Goal: Task Accomplishment & Management: Complete application form

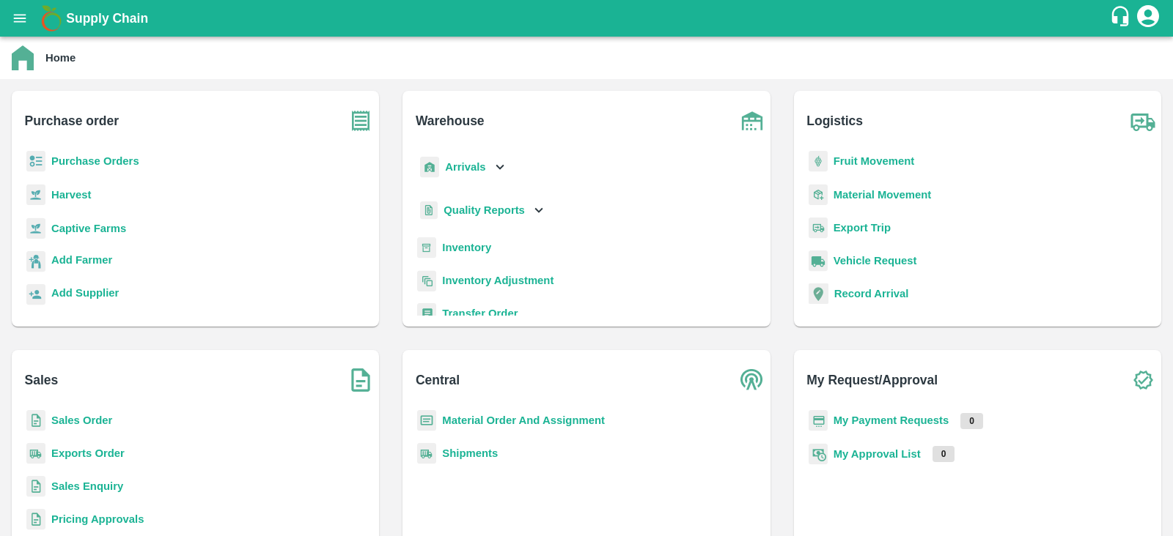
click at [91, 160] on b "Purchase Orders" at bounding box center [95, 161] width 88 height 12
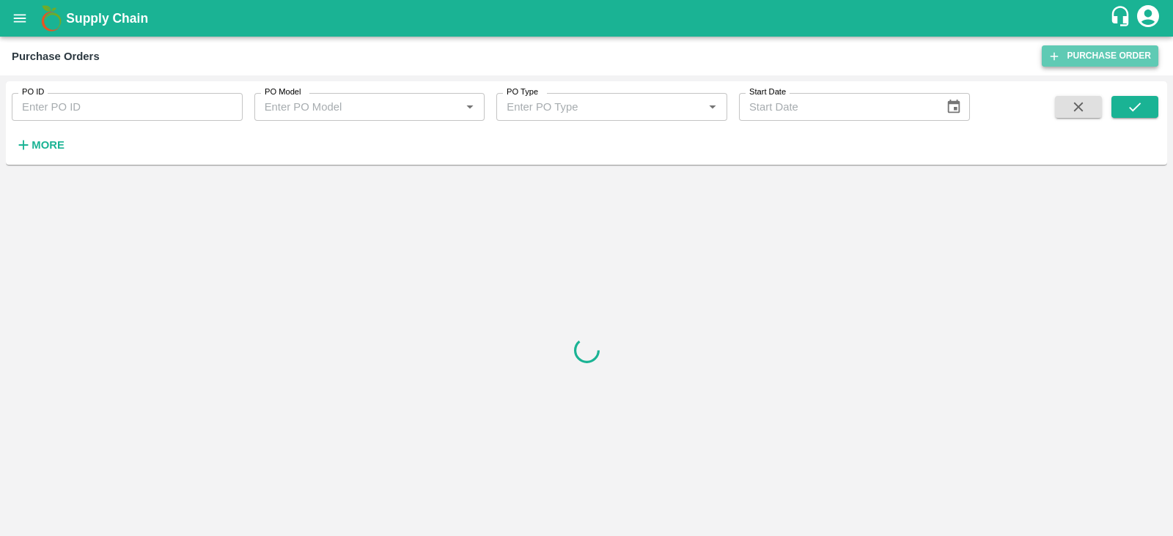
click at [1079, 56] on link "Purchase Order" at bounding box center [1099, 55] width 117 height 21
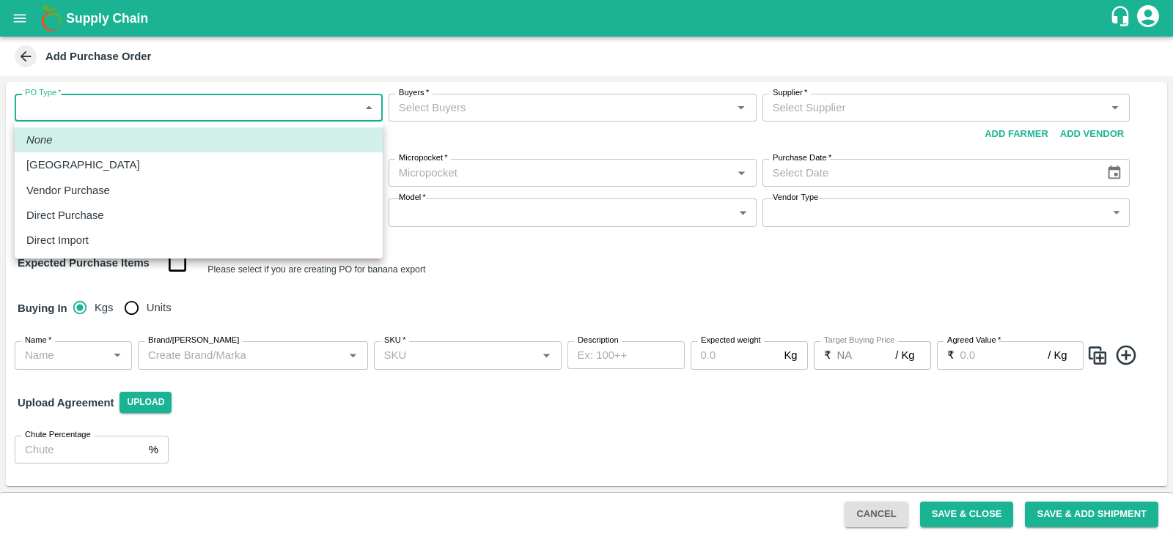
click at [181, 111] on body "Supply Chain Add Purchase Order PO Type   * ​ PO Type Buyers   * Buyers   * Sup…" at bounding box center [586, 268] width 1173 height 536
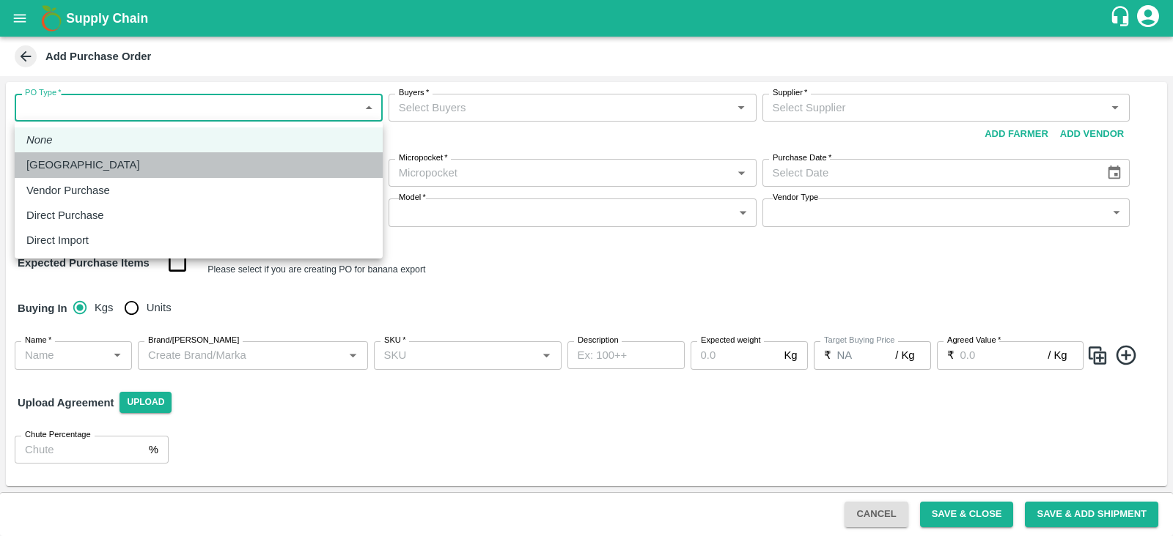
click at [89, 164] on div "Farm Gate" at bounding box center [198, 165] width 344 height 16
type input "1"
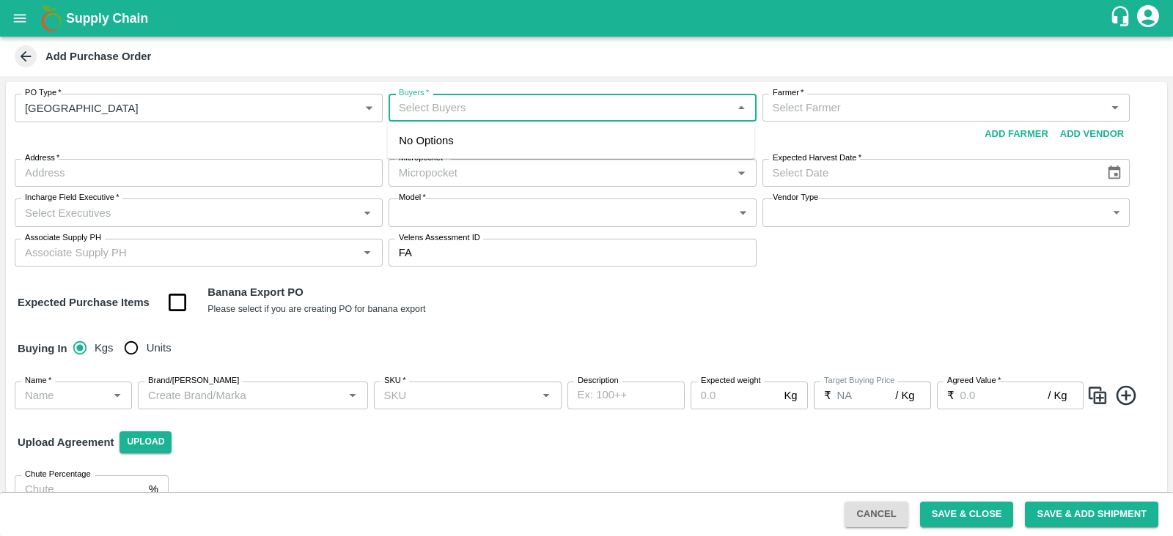
click at [465, 101] on input "Buyers   *" at bounding box center [560, 107] width 335 height 19
type input "nuna"
click at [462, 117] on input "Buyers   *" at bounding box center [560, 107] width 335 height 19
type input "nuna"
click at [458, 152] on div "Nunavath Laxman" at bounding box center [479, 147] width 88 height 16
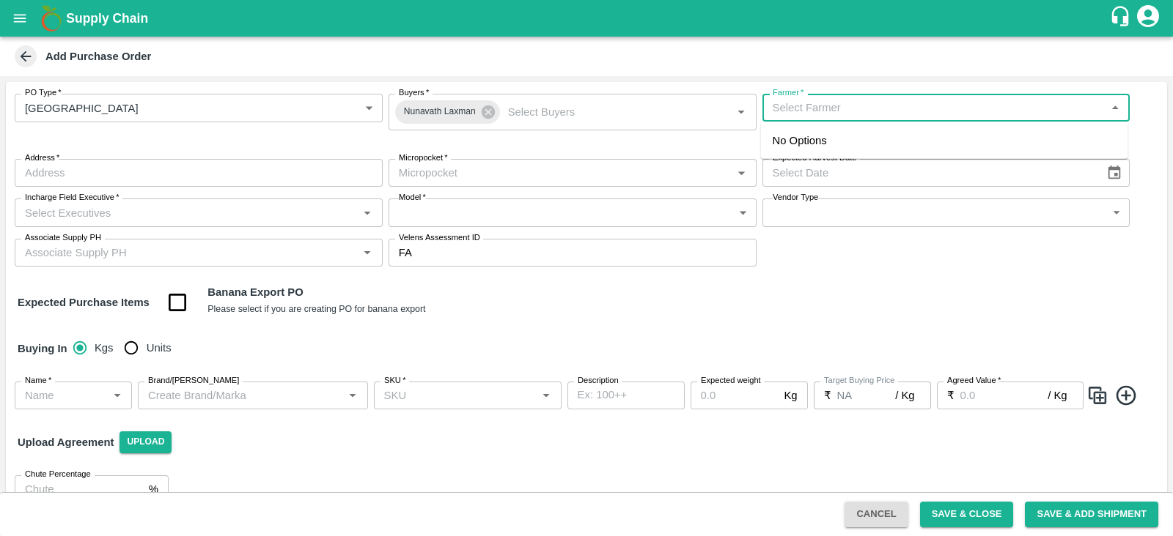
click at [836, 103] on input "Farmer   *" at bounding box center [934, 107] width 335 height 19
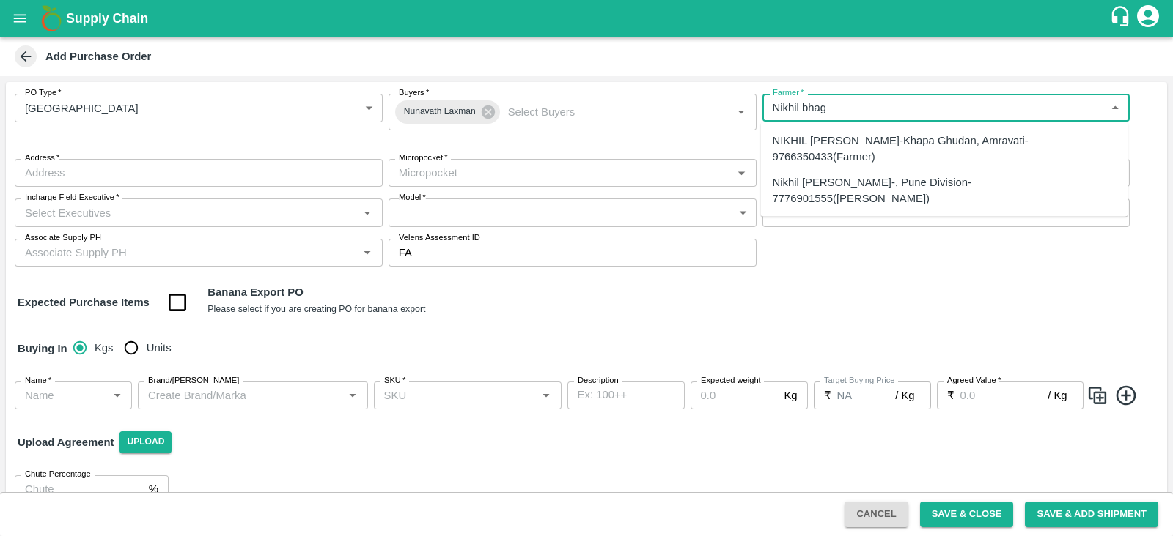
click at [839, 181] on div "Nikhil Bhagvat Patil-, Pune Division-7776901555(Farmer)" at bounding box center [944, 190] width 344 height 33
type input "Nikhil Bhagvat Patil-, Pune Division-7776901555(Farmer)"
type input ", Pune Division, , Maharashtra"
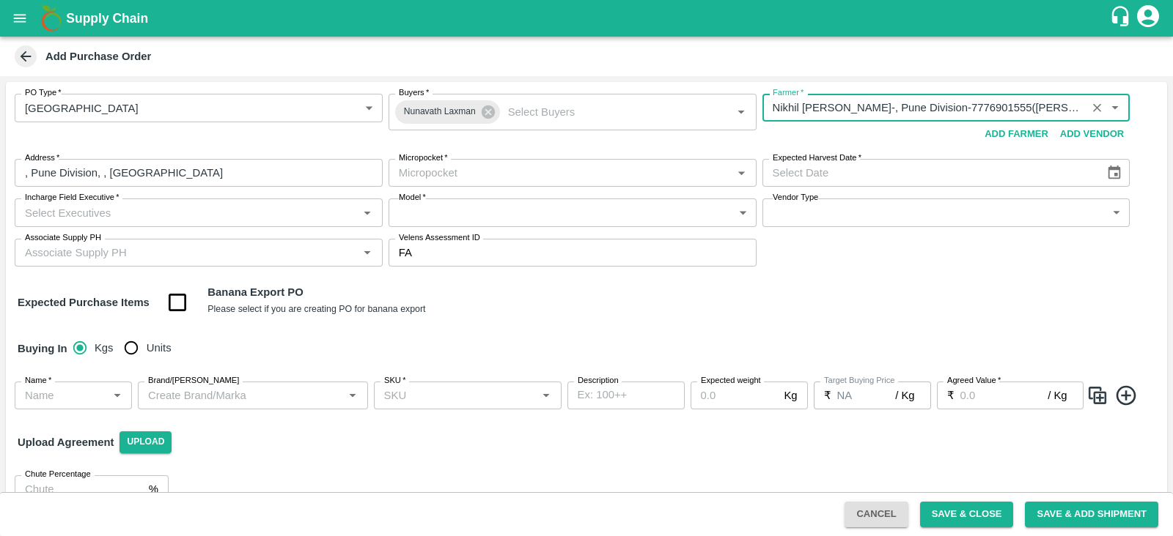
type input "Nikhil Bhagvat Patil-, Pune Division-7776901555(Farmer)"
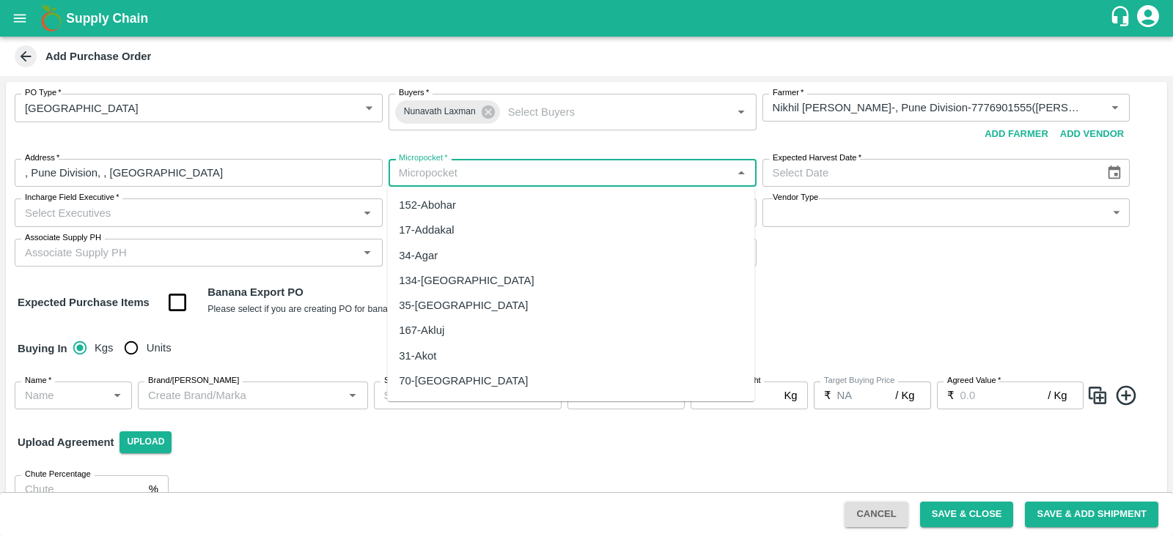
click at [432, 170] on input "Micropocket   *" at bounding box center [560, 172] width 335 height 19
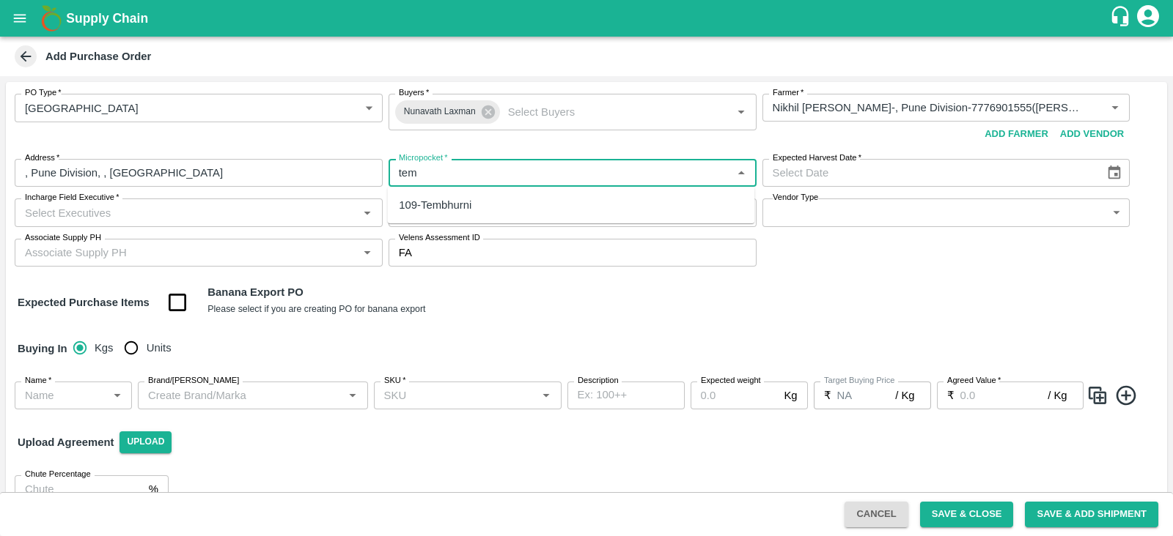
click at [442, 206] on div "109-Tembhurni" at bounding box center [435, 205] width 73 height 16
type input "109-Tembhurni"
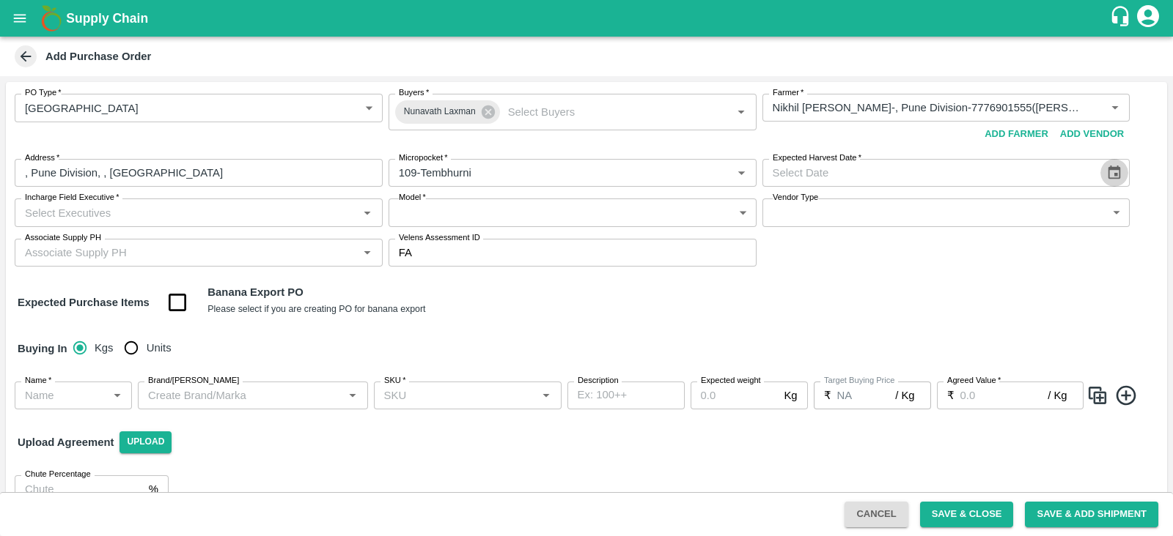
click at [1111, 170] on icon "Choose date" at bounding box center [1114, 173] width 16 height 16
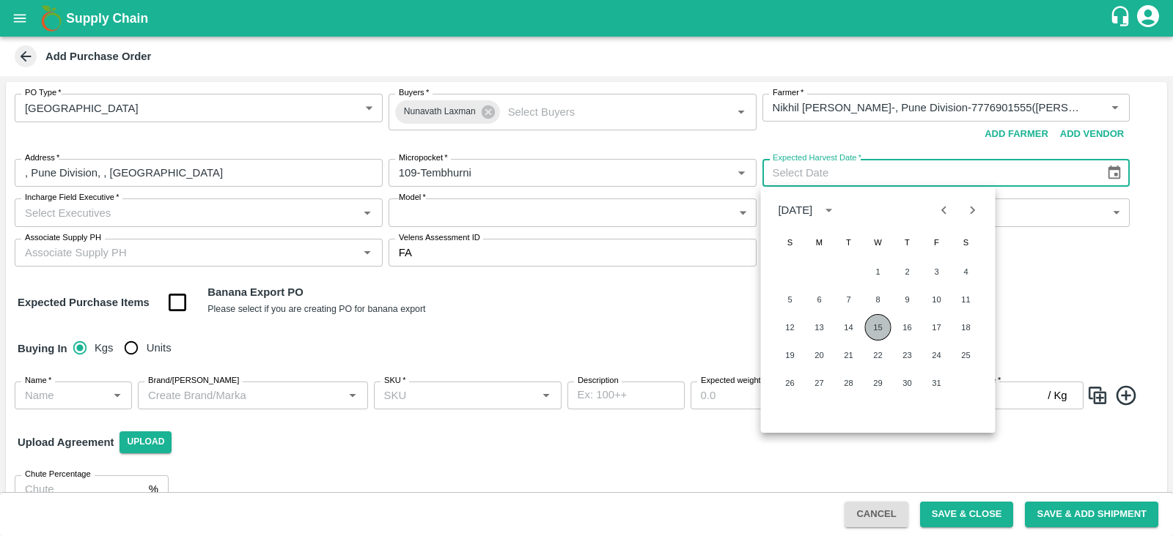
click at [868, 333] on button "15" at bounding box center [878, 327] width 26 height 26
type input "15/10/2025"
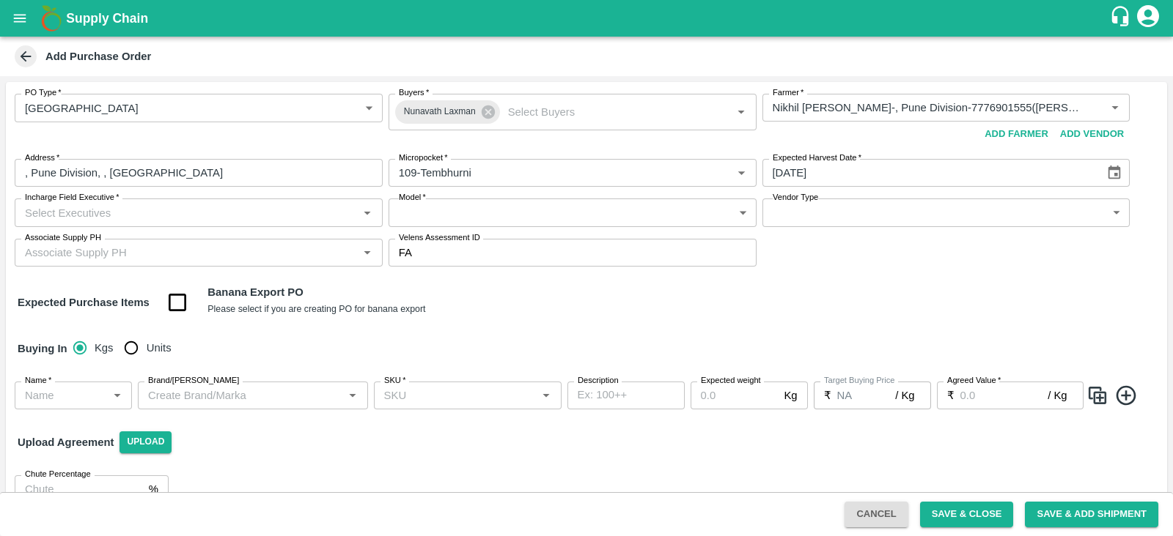
click at [260, 214] on input "Incharge Field Executive   *" at bounding box center [186, 212] width 335 height 19
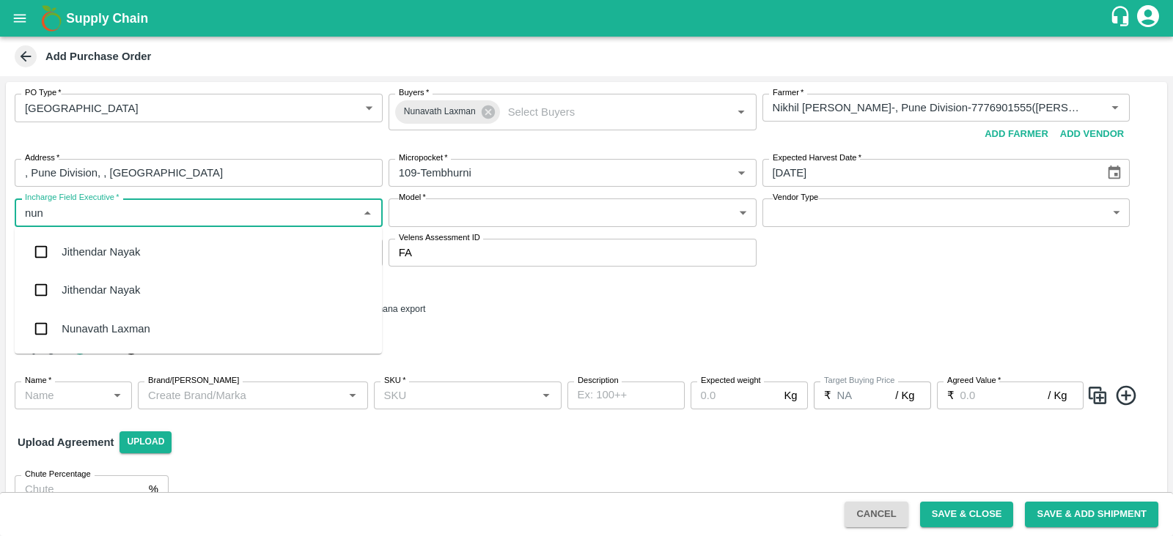
type input "nuna"
click at [130, 324] on div "Nunavath Laxman" at bounding box center [106, 329] width 88 height 16
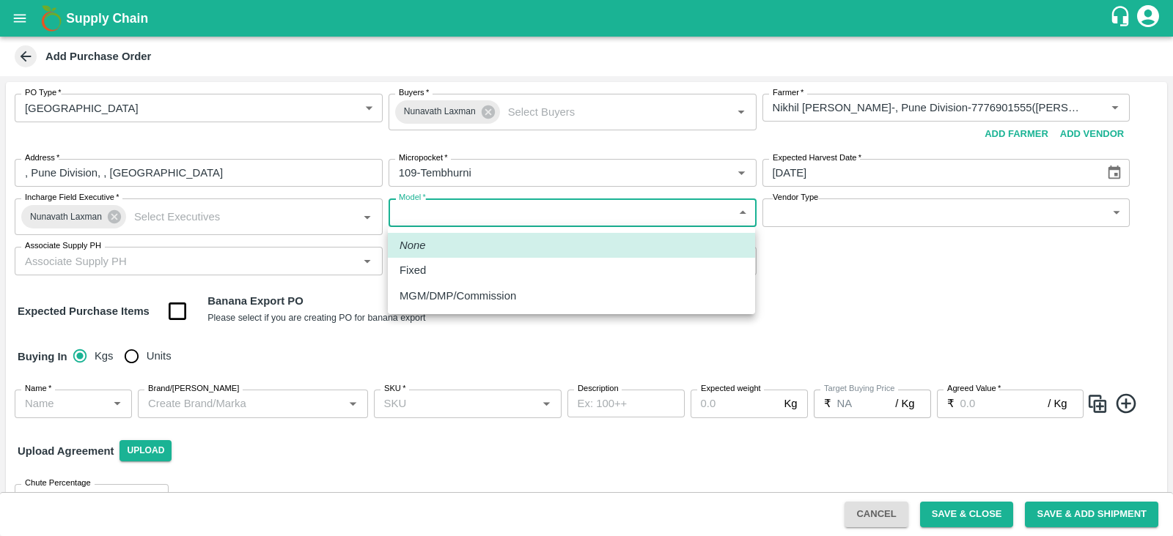
click at [577, 207] on body "Supply Chain Add Purchase Order PO Type   * Farm Gate 1 PO Type Buyers   * Nuna…" at bounding box center [586, 268] width 1173 height 536
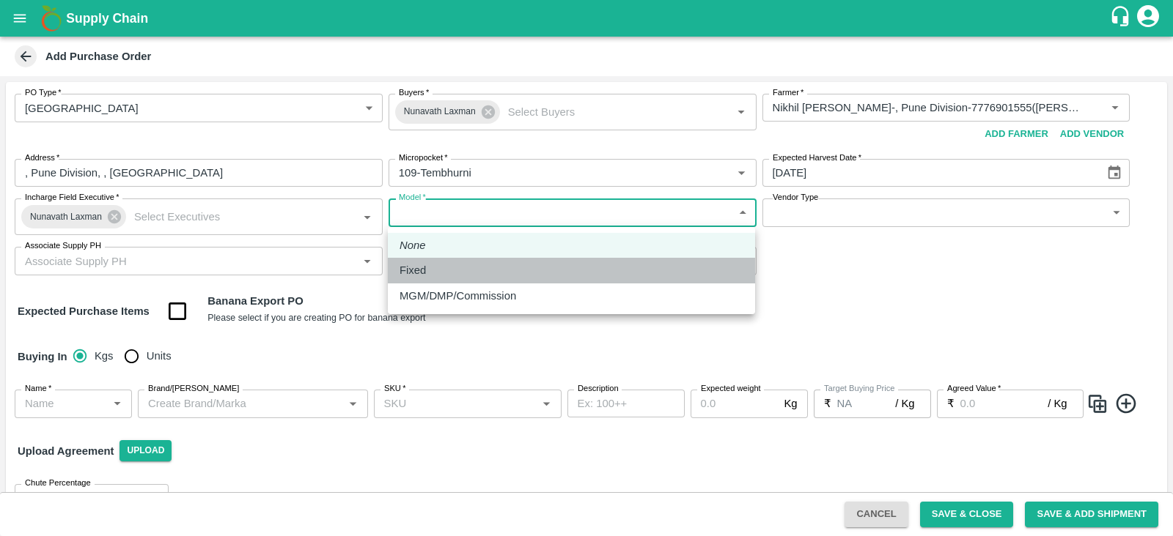
click at [432, 280] on li "Fixed" at bounding box center [571, 270] width 367 height 25
type input "Fixed"
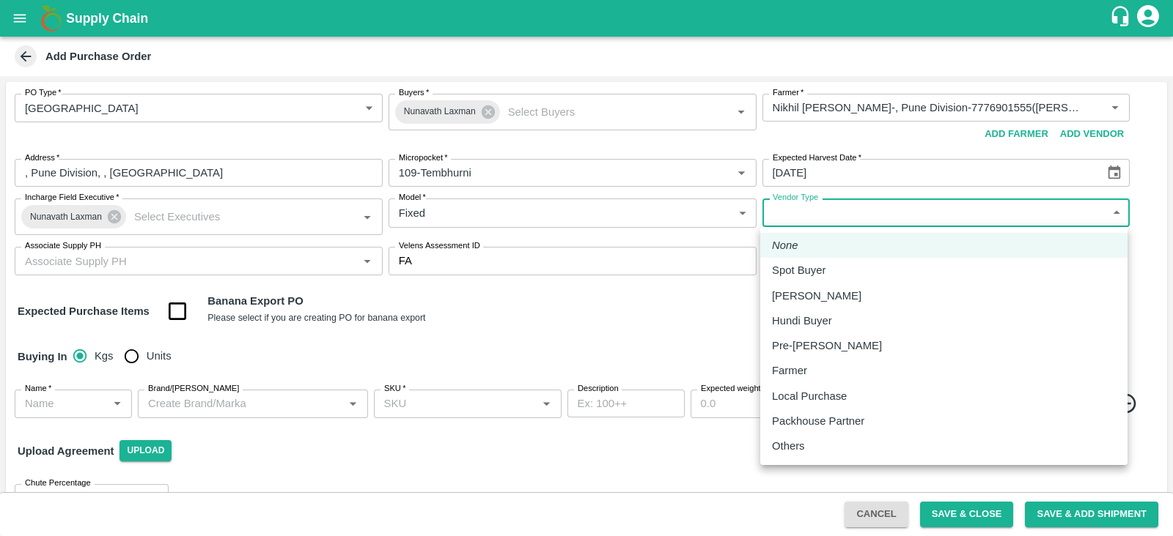
click at [860, 212] on body "Supply Chain Add Purchase Order PO Type   * Farm Gate 1 PO Type Buyers   * Nuna…" at bounding box center [586, 268] width 1173 height 536
click at [520, 313] on div at bounding box center [586, 268] width 1173 height 536
click at [827, 218] on body "Supply Chain Add Purchase Order PO Type   * Farm Gate 1 PO Type Buyers   * Nuna…" at bounding box center [586, 268] width 1173 height 536
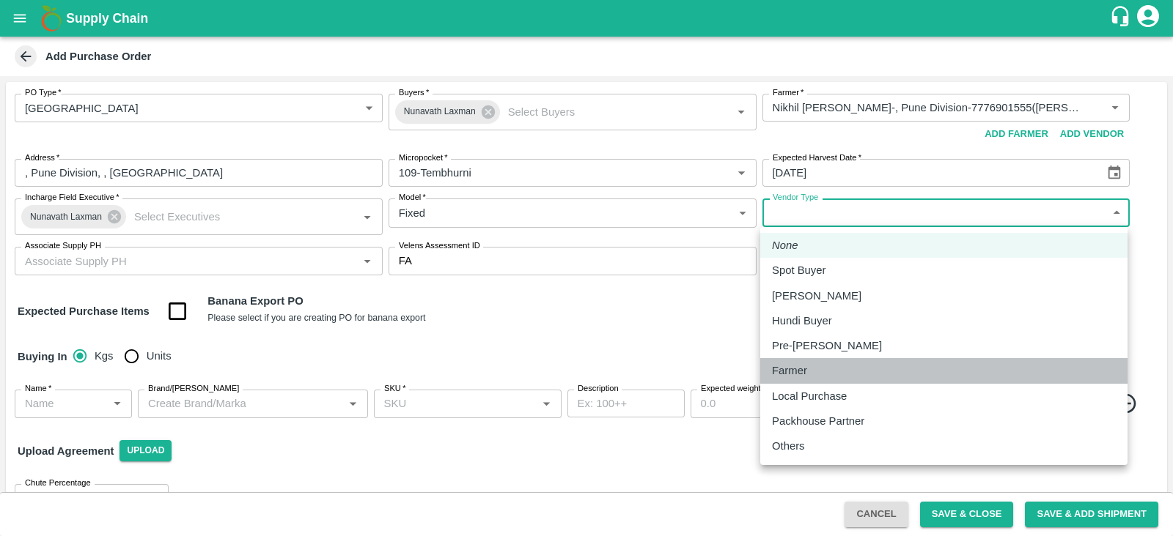
click at [790, 369] on p "Farmer" at bounding box center [789, 371] width 35 height 16
type input "FARMER"
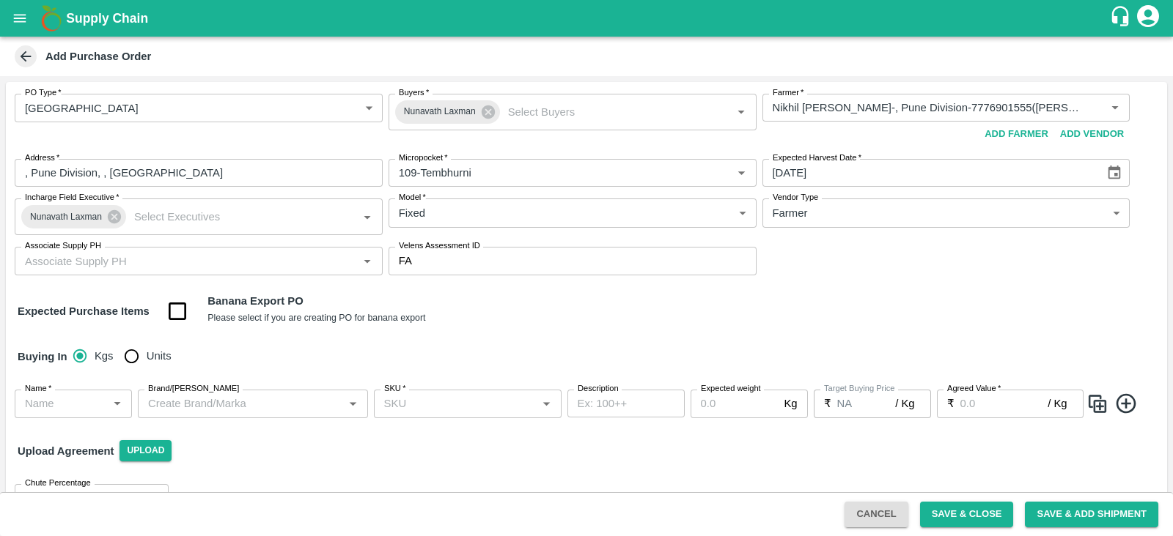
click at [542, 303] on div "Expected Purchase Items Banana Export PO Please select if you are creating PO f…" at bounding box center [586, 311] width 1137 height 37
click at [172, 314] on input "checkbox" at bounding box center [177, 311] width 37 height 37
checkbox input "true"
type input "Banana Export"
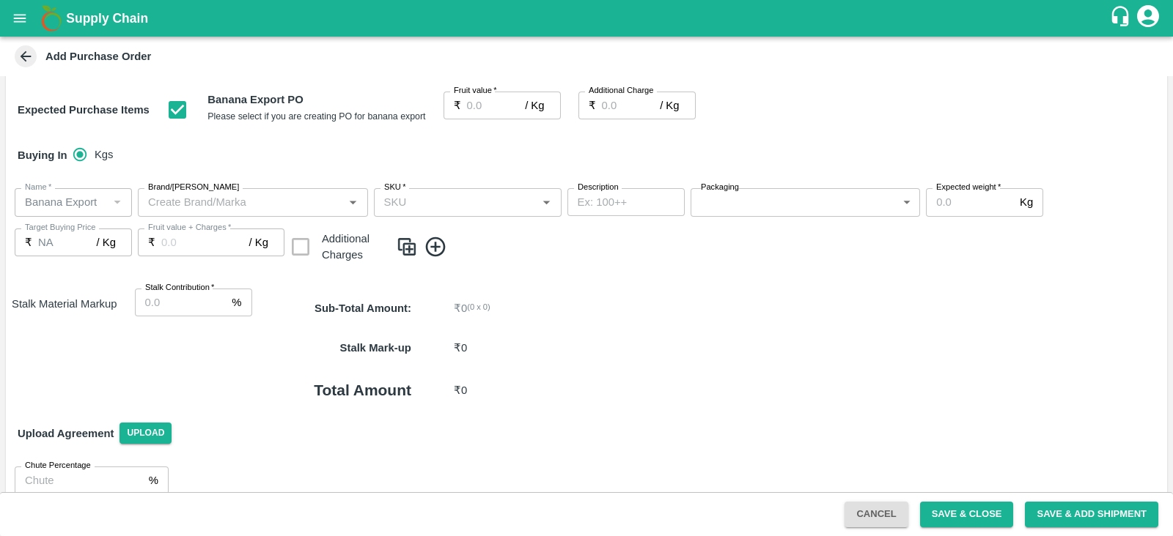
scroll to position [202, 0]
click at [480, 166] on div "Buying In Kgs" at bounding box center [586, 154] width 1161 height 43
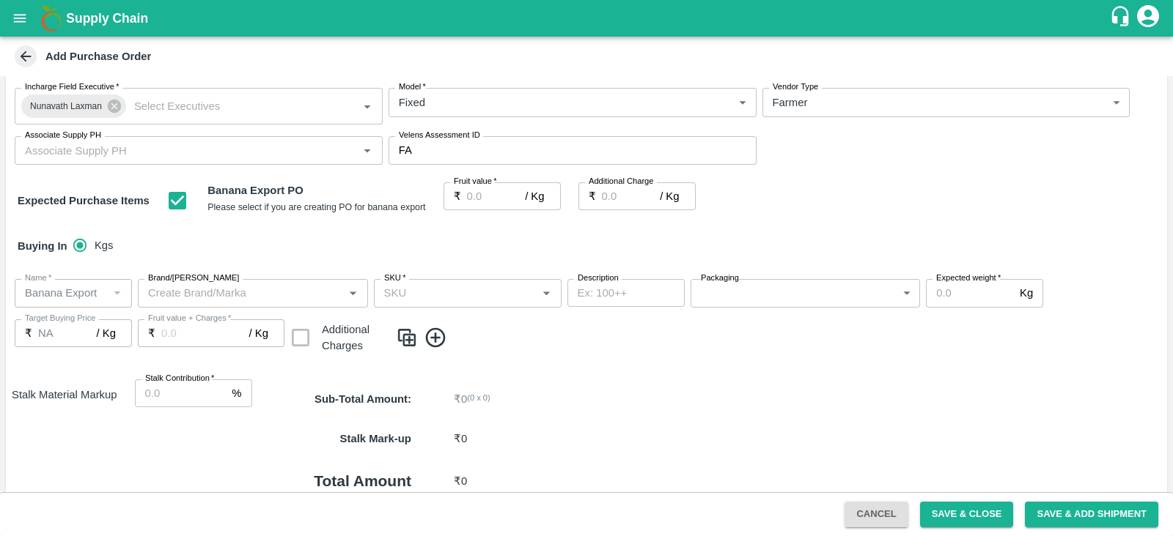
scroll to position [136, 0]
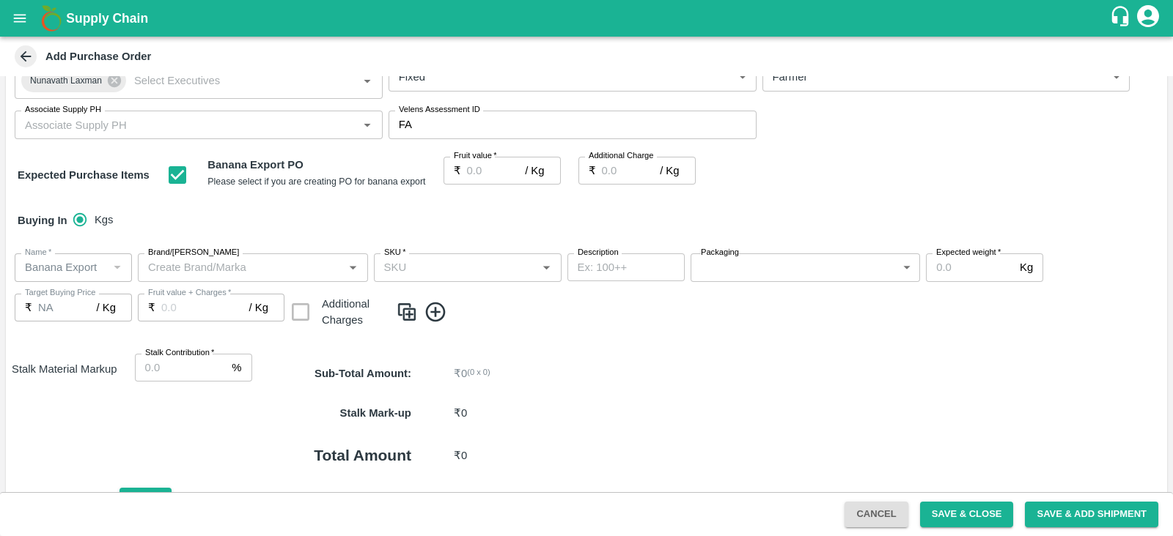
click at [487, 163] on input "Fruit value   *" at bounding box center [496, 171] width 59 height 28
type input "5"
type input "5.6"
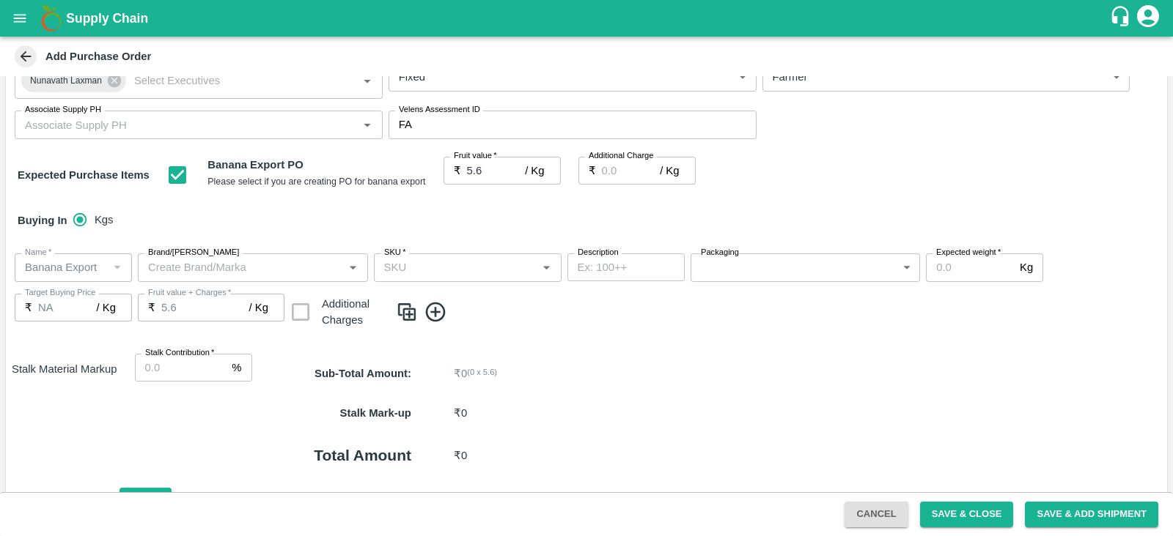
click at [278, 224] on div "Buying In Kgs" at bounding box center [586, 220] width 1161 height 43
click at [423, 276] on div "SKU   *" at bounding box center [468, 268] width 188 height 28
type input "l"
click at [400, 300] on div "B" at bounding box center [467, 299] width 188 height 25
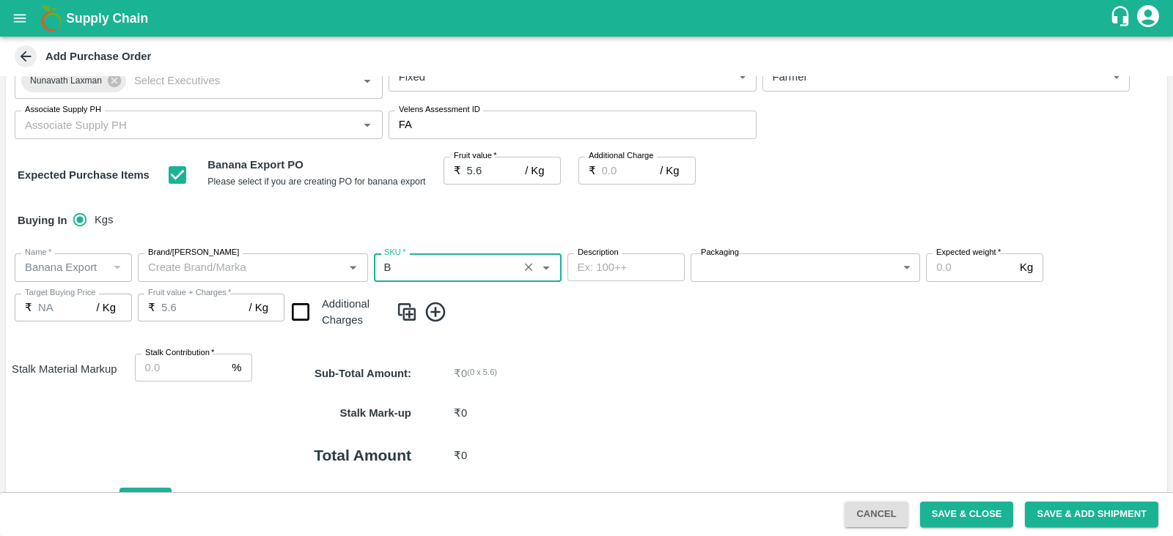
type input "B"
click at [782, 277] on body "Supply Chain Add Purchase Order PO Type   * Farm Gate 1 PO Type Buyers   * Nuna…" at bounding box center [586, 268] width 1173 height 536
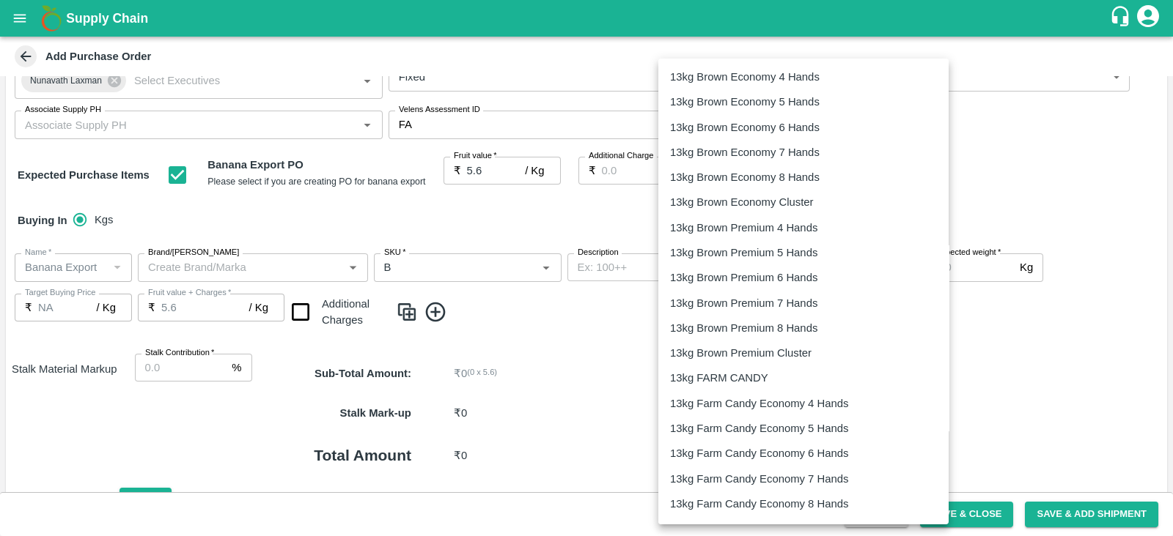
scroll to position [2357, 0]
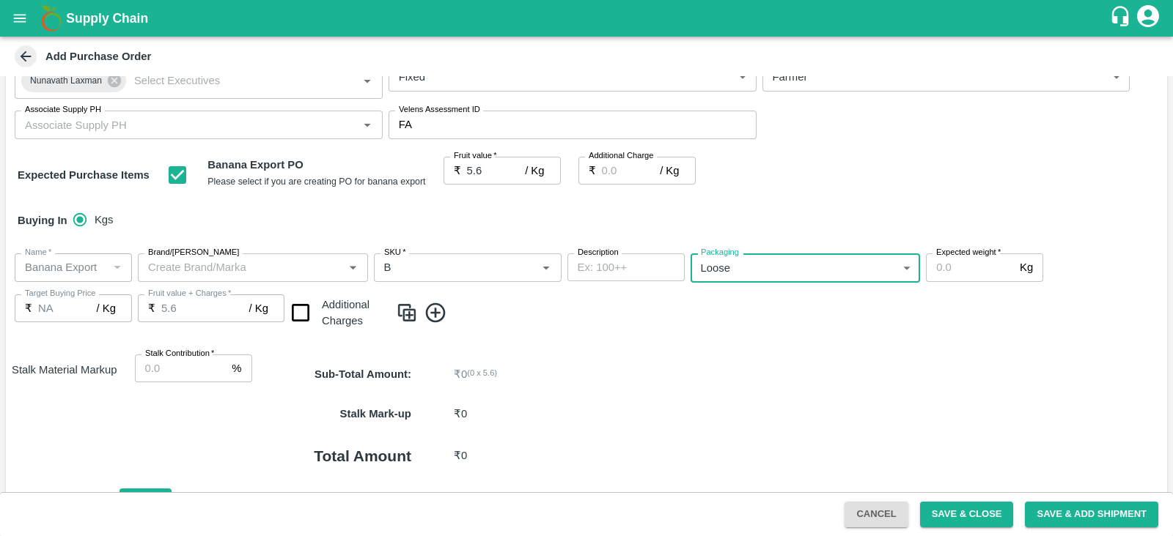
type input "258"
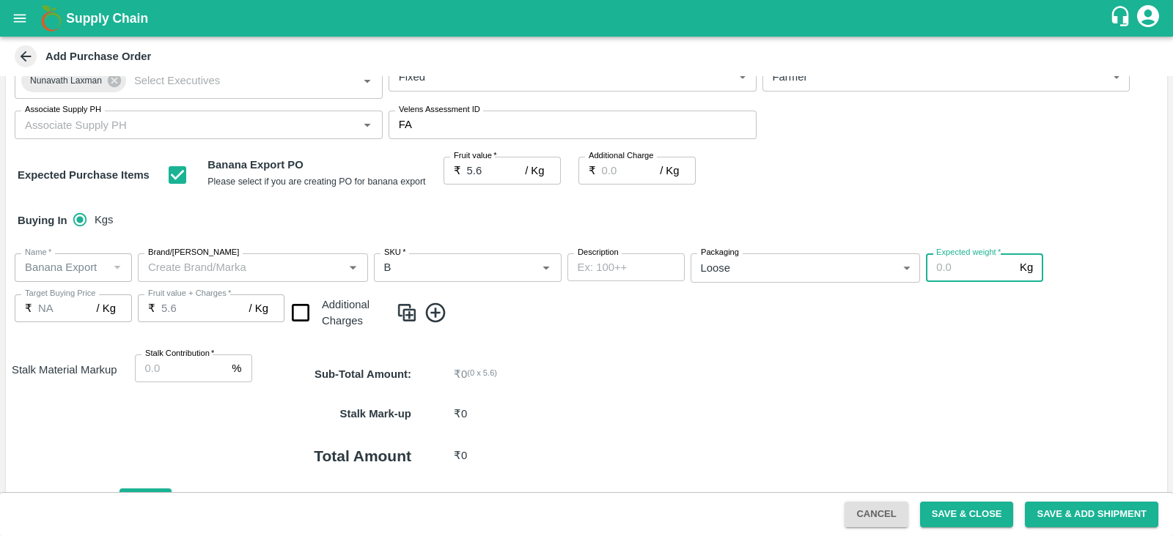
click at [950, 264] on input "Expected weight   *" at bounding box center [970, 268] width 88 height 28
type input "3000"
click at [655, 358] on div "Sub-Total Amount : ₹ 16800 ( 3000 x 5.6 )" at bounding box center [709, 375] width 915 height 40
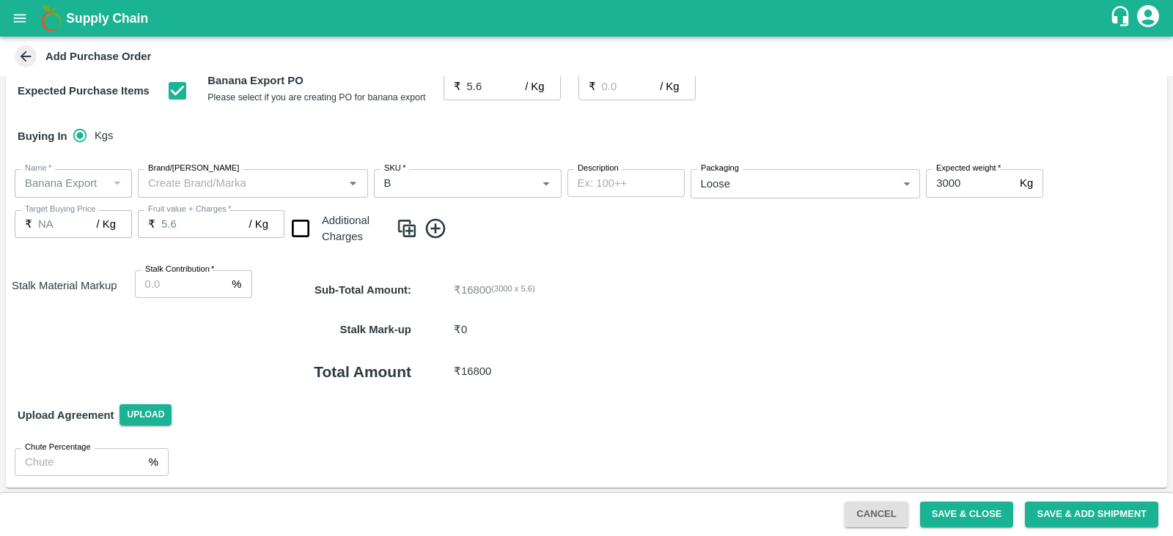
scroll to position [0, 0]
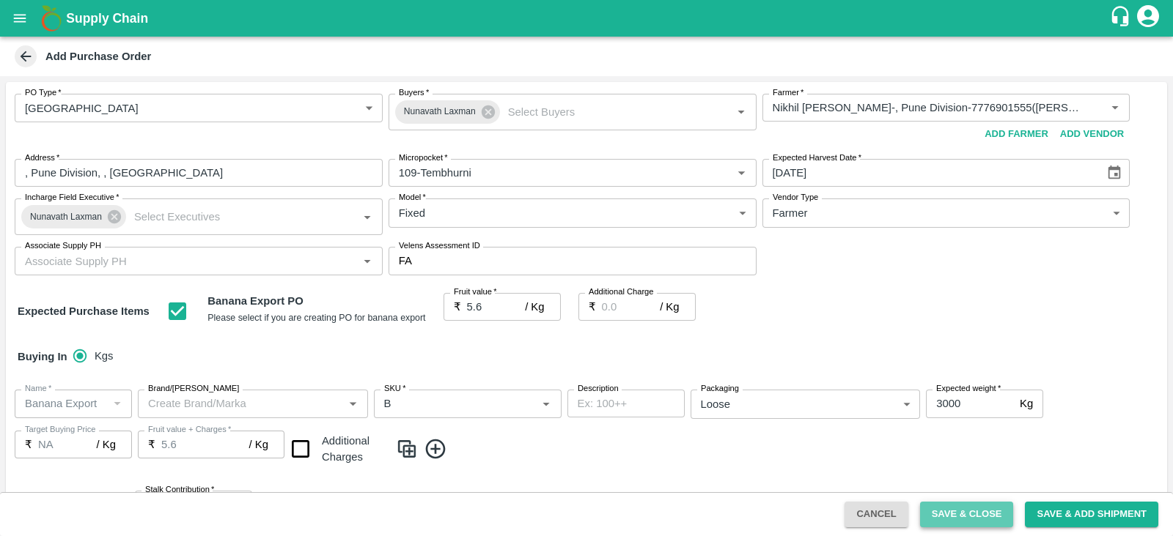
click at [967, 511] on button "Save & Close" at bounding box center [967, 515] width 94 height 26
click at [964, 514] on button "Save & Close" at bounding box center [967, 515] width 94 height 26
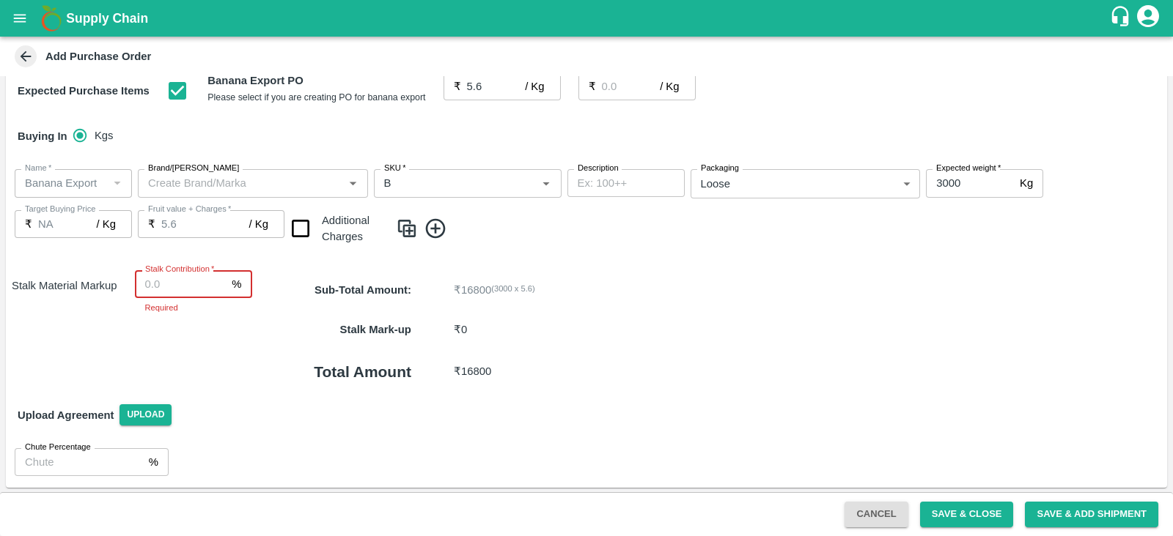
click at [173, 276] on input "Stalk Contribution   *" at bounding box center [181, 284] width 92 height 28
type input "0"
click at [978, 512] on button "Save & Close" at bounding box center [967, 515] width 94 height 26
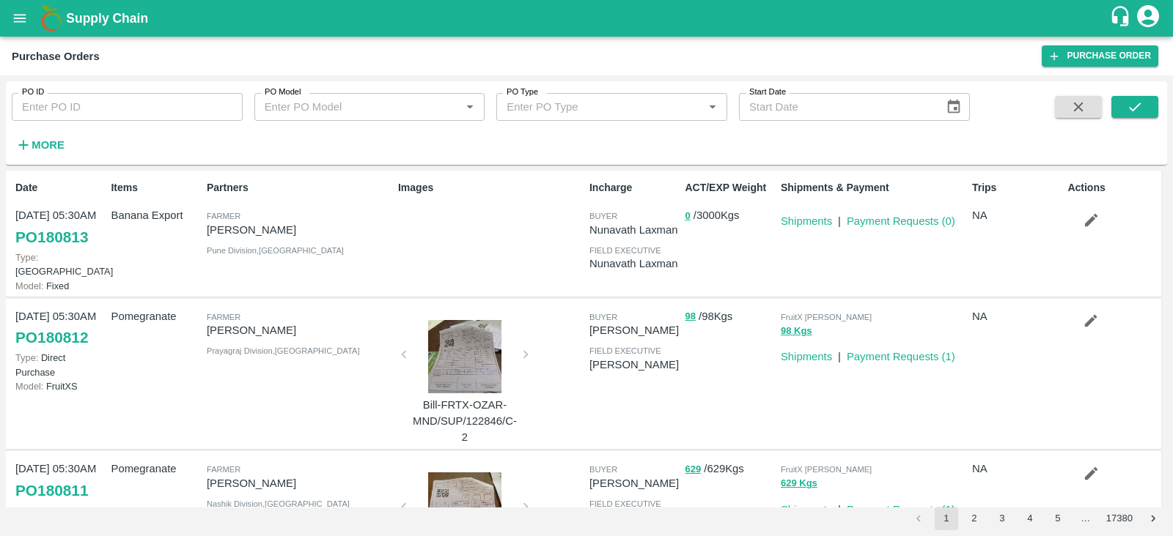
click at [1089, 221] on icon "button" at bounding box center [1091, 220] width 12 height 12
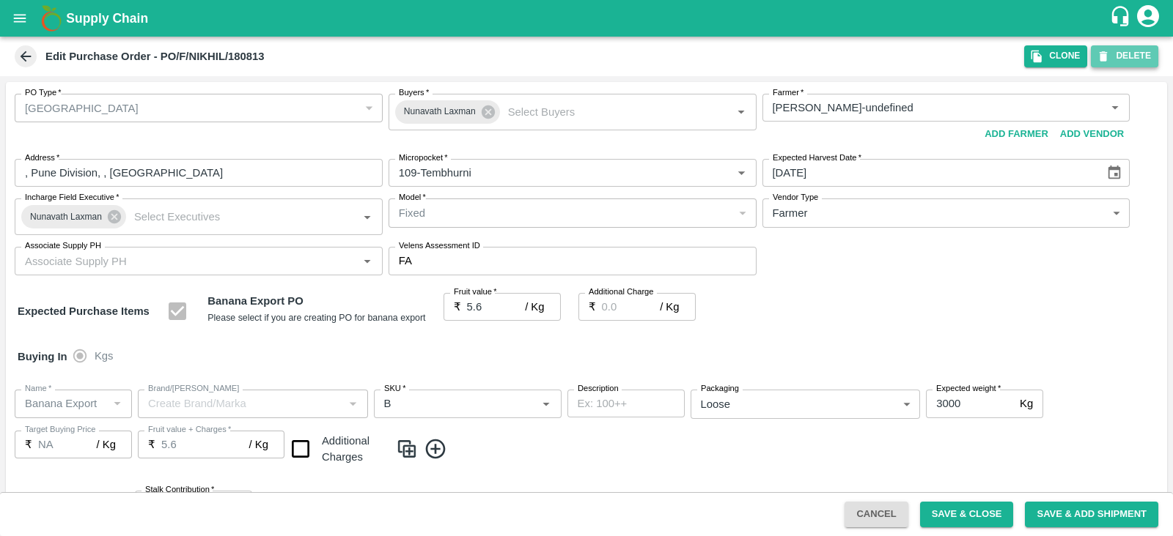
click at [1132, 54] on button "DELETE" at bounding box center [1123, 55] width 67 height 21
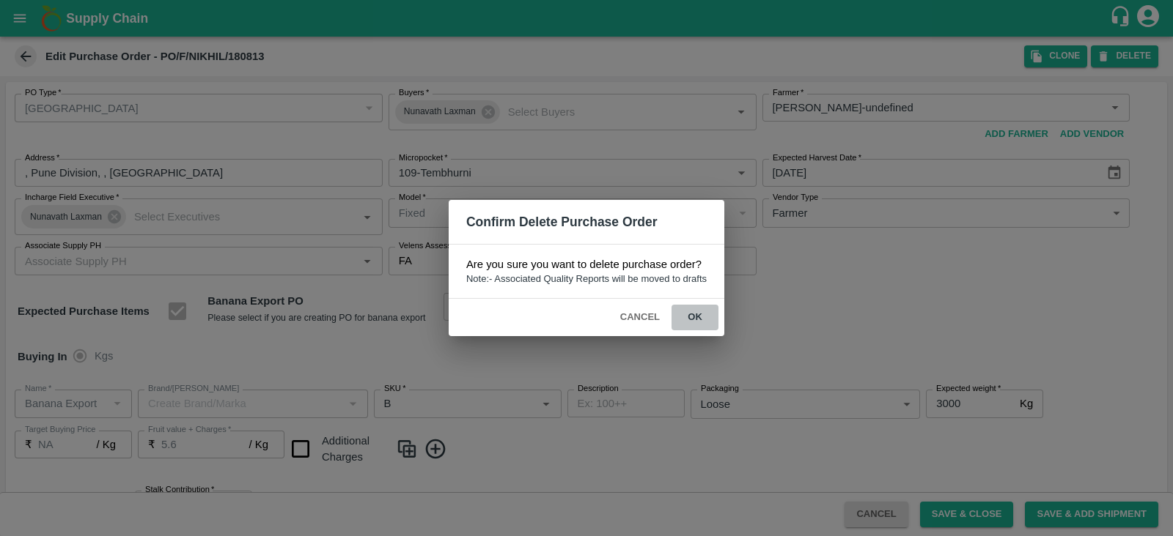
click at [692, 314] on button "ok" at bounding box center [694, 318] width 47 height 26
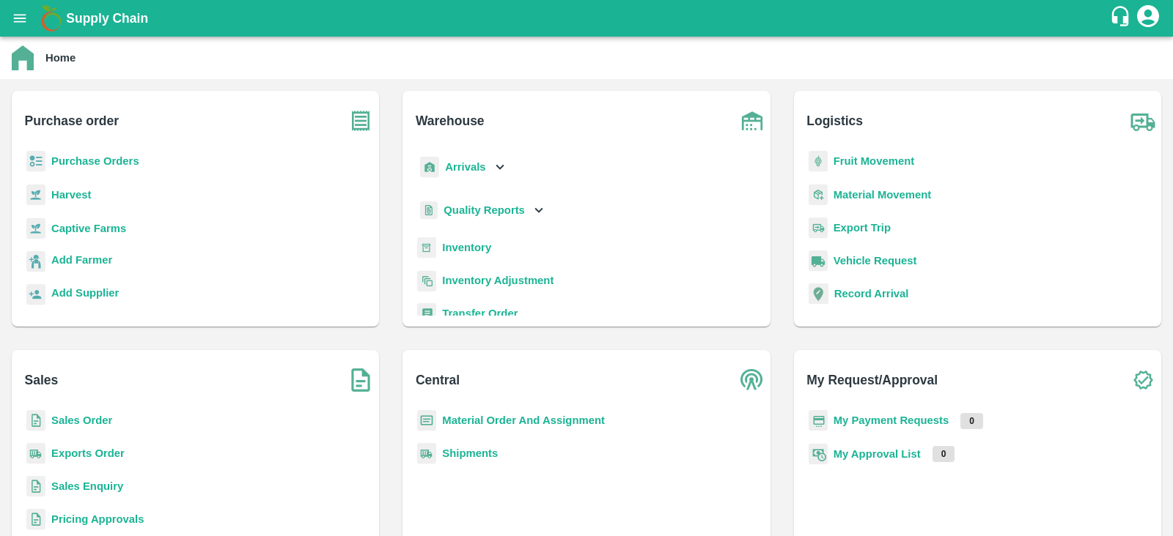
click at [92, 232] on b "Captive Farms" at bounding box center [88, 229] width 75 height 12
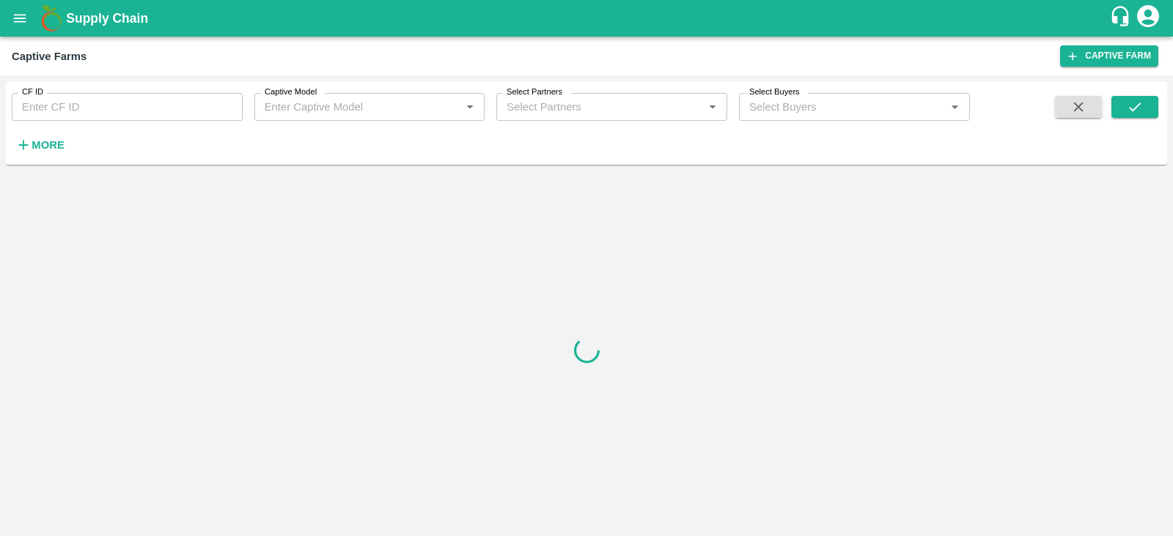
click at [341, 95] on div "Captive Model   *" at bounding box center [369, 107] width 231 height 28
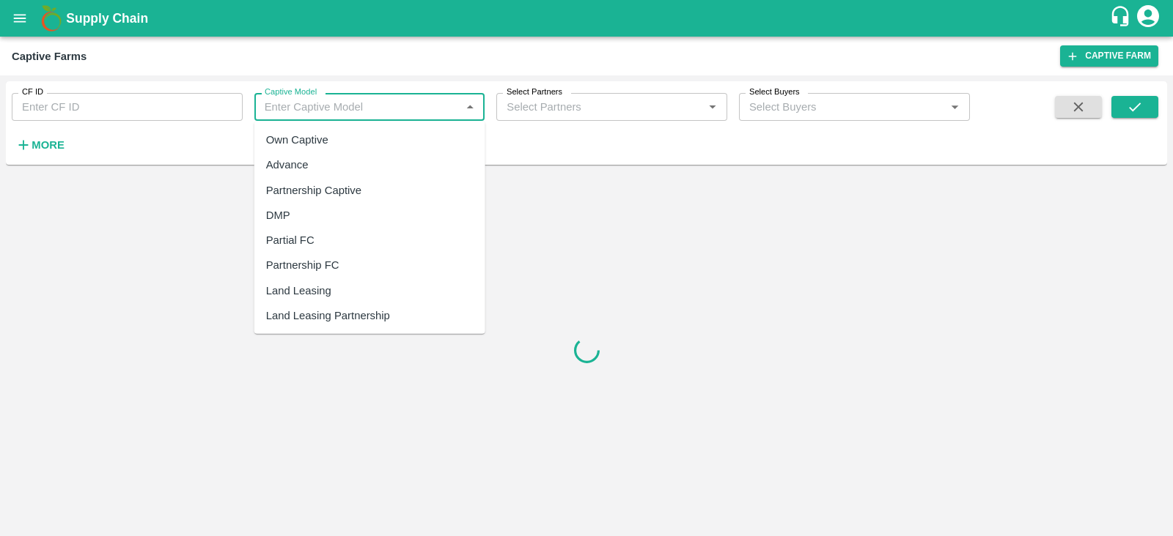
click at [318, 287] on div "Land Leasing" at bounding box center [298, 291] width 65 height 16
type input "Land Leasing"
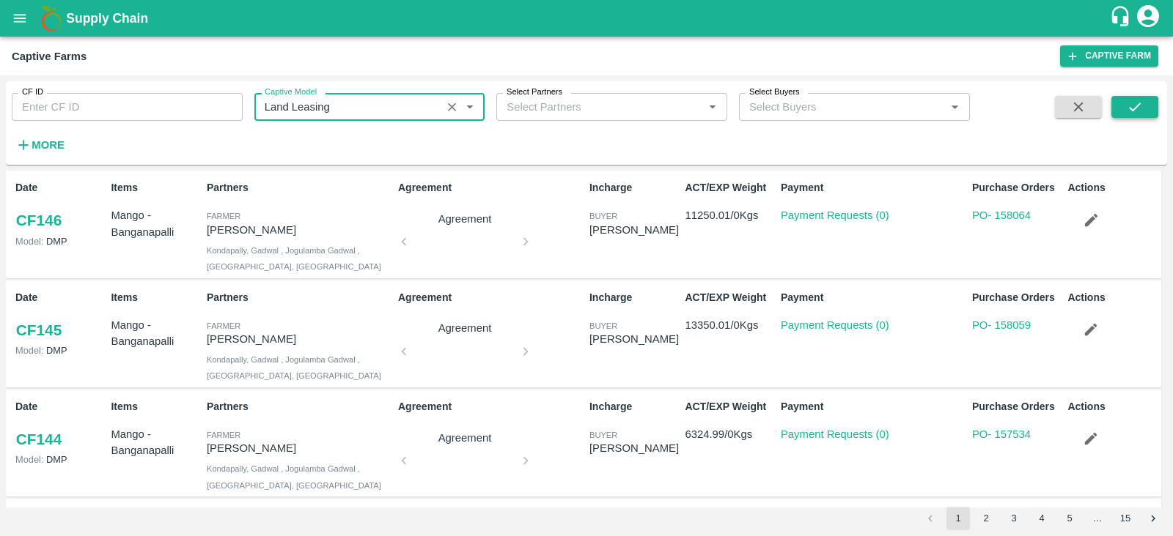
click at [1148, 111] on button "submit" at bounding box center [1134, 107] width 47 height 22
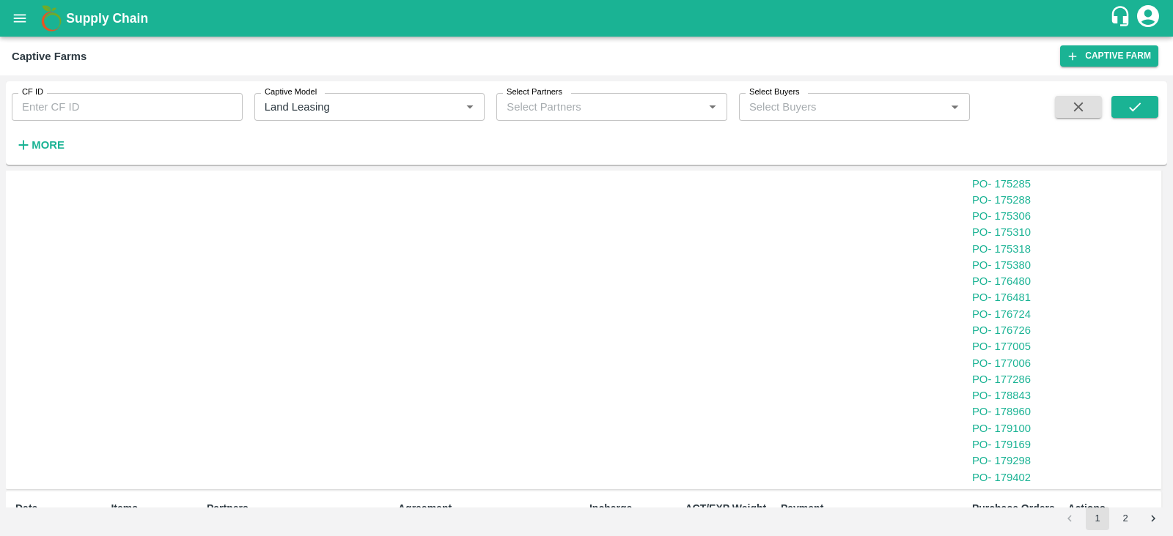
scroll to position [1491, 0]
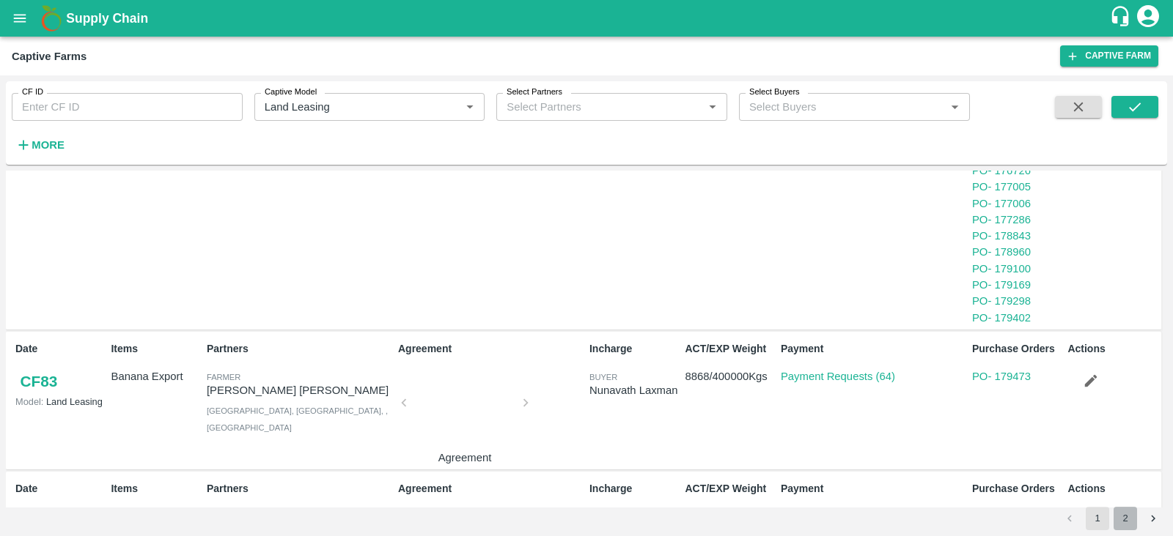
click at [1129, 504] on button "2" at bounding box center [1124, 518] width 23 height 23
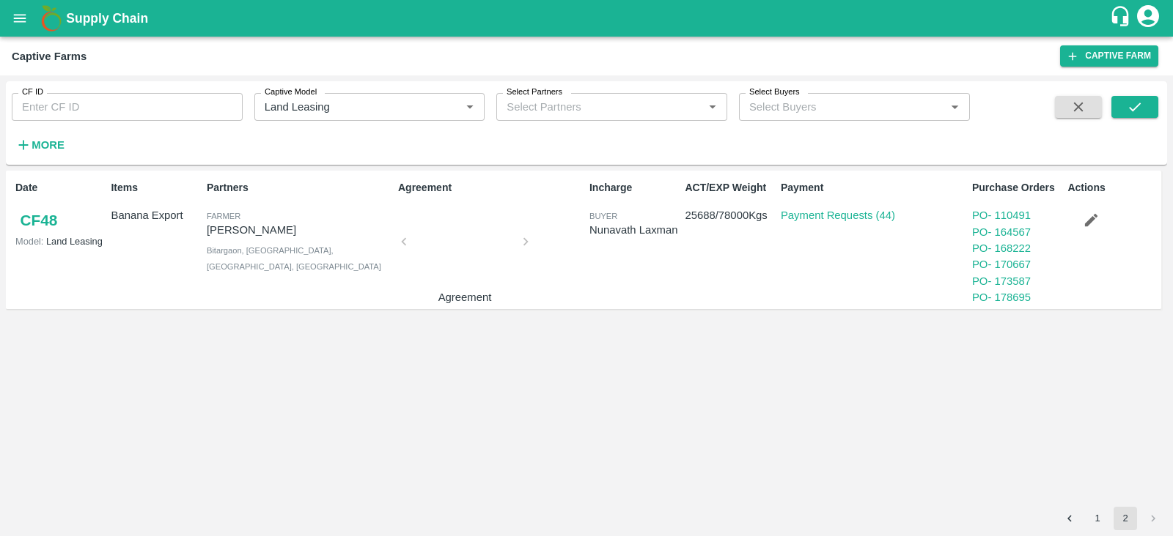
click at [48, 218] on link "CF 48" at bounding box center [38, 220] width 47 height 26
click at [1016, 301] on link "PO - 178695" at bounding box center [1001, 298] width 59 height 12
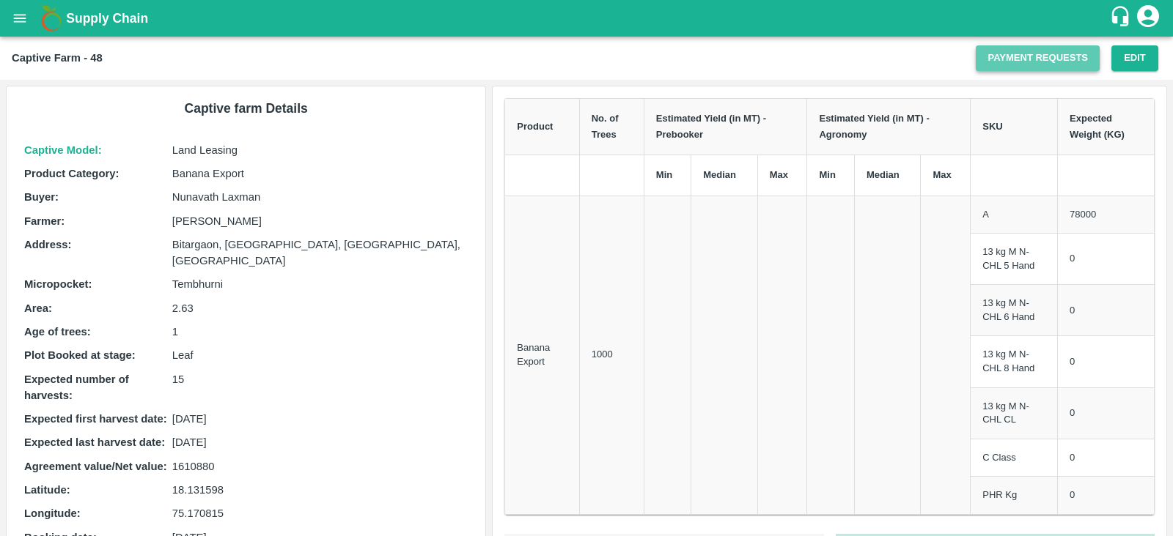
click at [1026, 62] on link "Payment Requests" at bounding box center [1037, 58] width 124 height 26
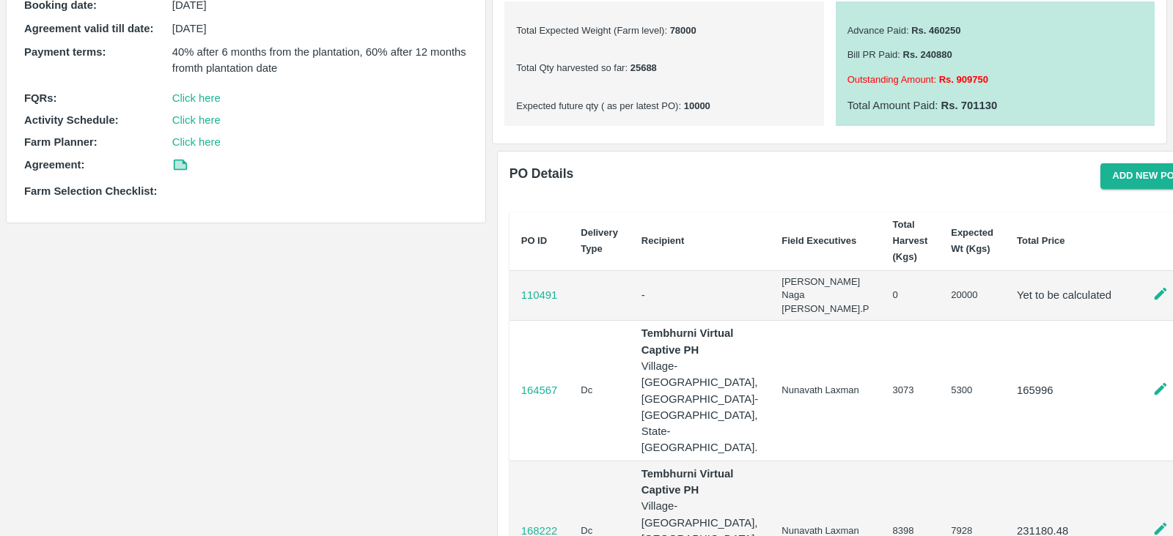
scroll to position [522, 0]
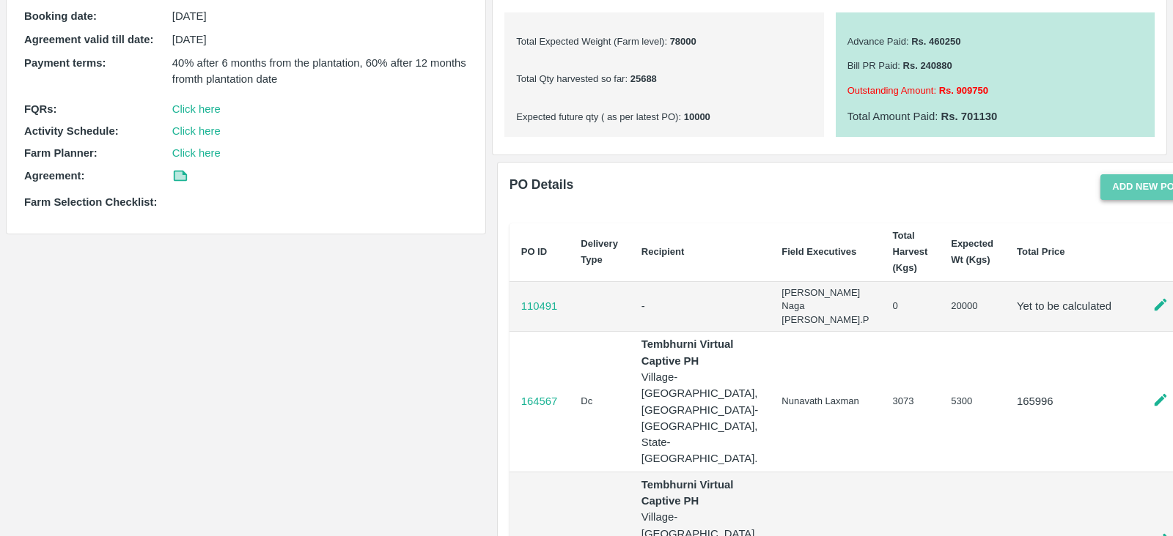
click at [1107, 181] on button "Add new PO" at bounding box center [1143, 187] width 86 height 26
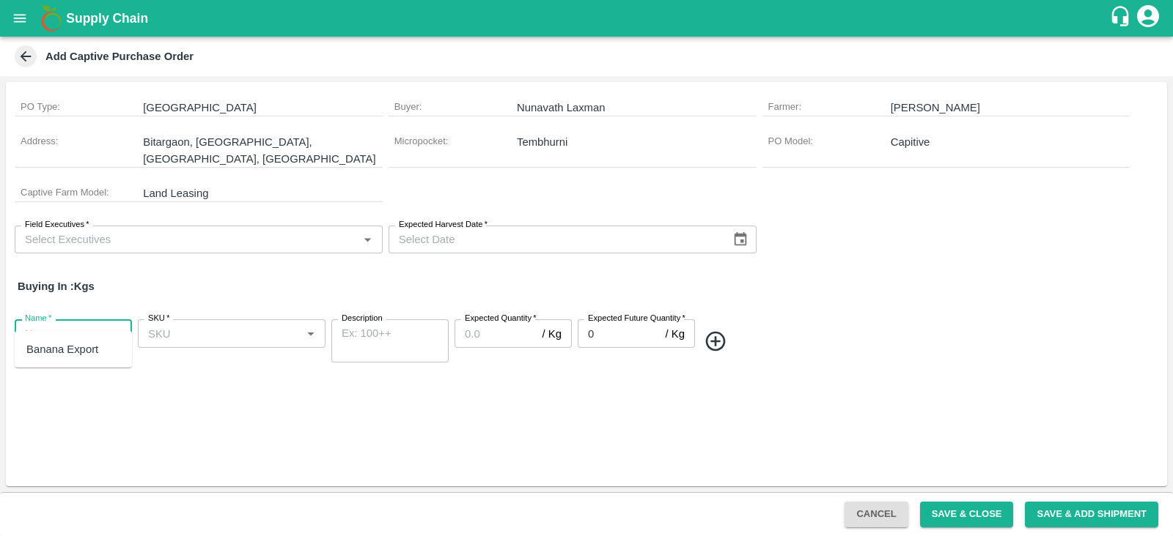
click at [37, 324] on input "Name   *" at bounding box center [61, 333] width 84 height 19
click at [59, 358] on div "Banana Export" at bounding box center [73, 349] width 117 height 25
type input "Banana Export"
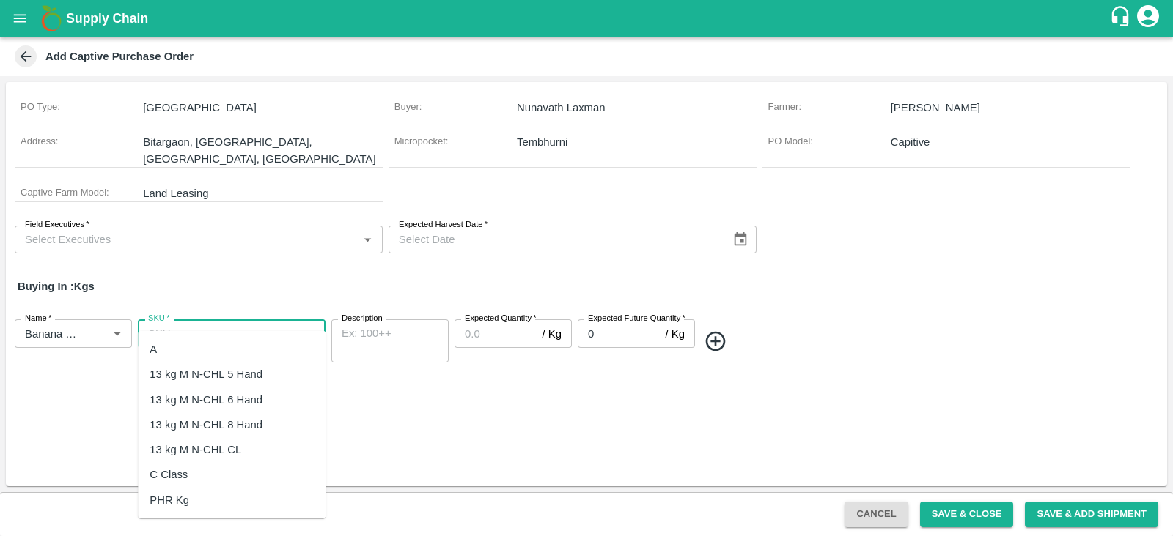
click at [191, 324] on input "SKU   *" at bounding box center [219, 333] width 155 height 19
type input "b"
click at [160, 349] on div "A" at bounding box center [232, 349] width 188 height 25
type input "A"
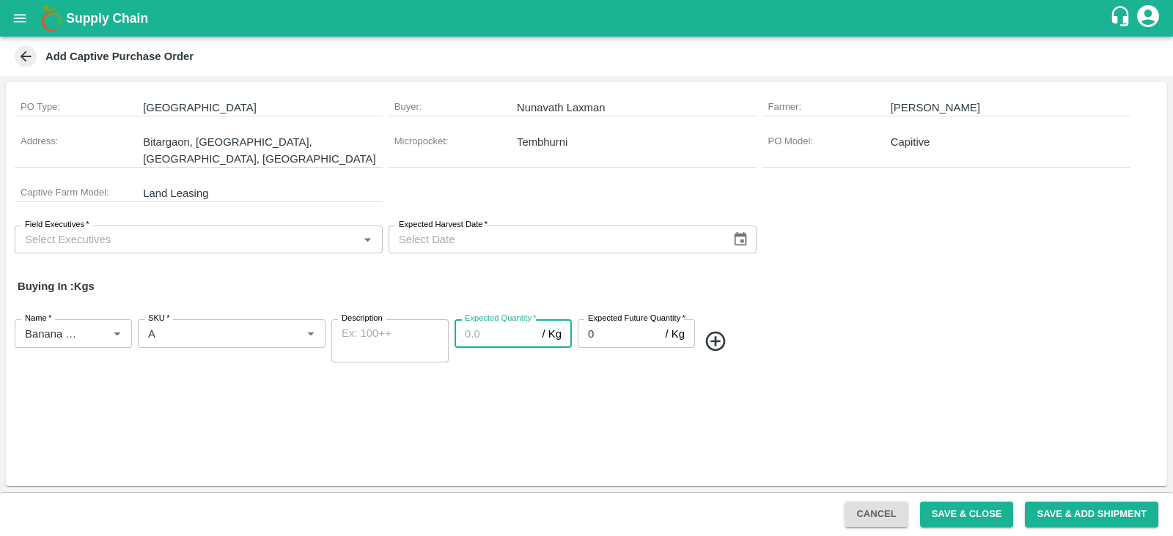
click at [489, 320] on input "Expected Quantity   *" at bounding box center [495, 334] width 82 height 28
click at [610, 320] on input "0" at bounding box center [618, 334] width 82 height 28
click at [861, 336] on span at bounding box center [929, 342] width 463 height 24
click at [745, 232] on icon "Choose date" at bounding box center [740, 239] width 12 height 14
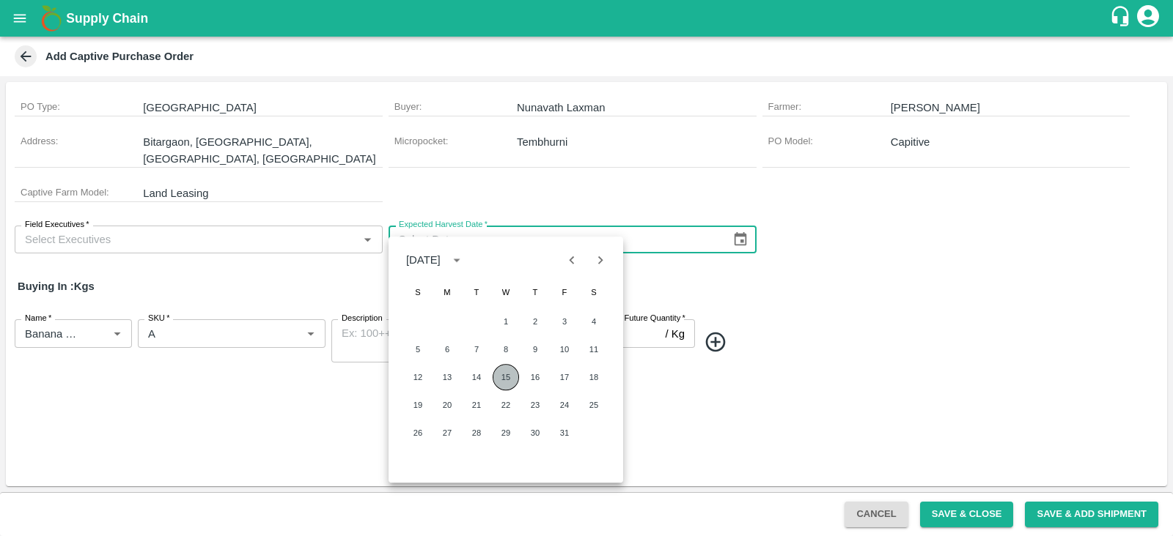
click at [501, 375] on button "15" at bounding box center [505, 377] width 26 height 26
type input "15/10/2025"
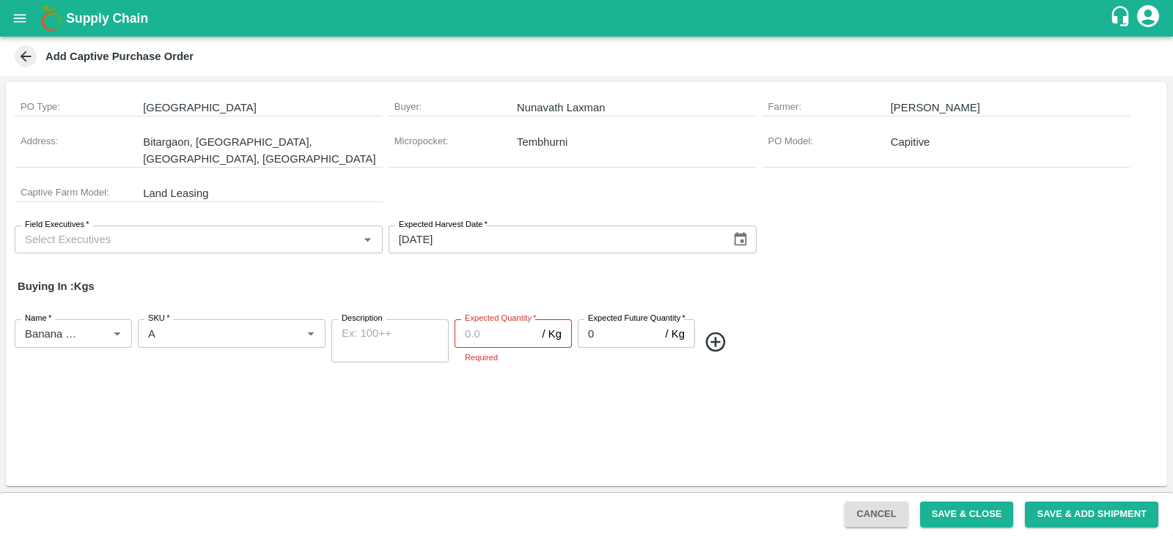
click at [228, 230] on input "Field Executives   *" at bounding box center [186, 239] width 335 height 19
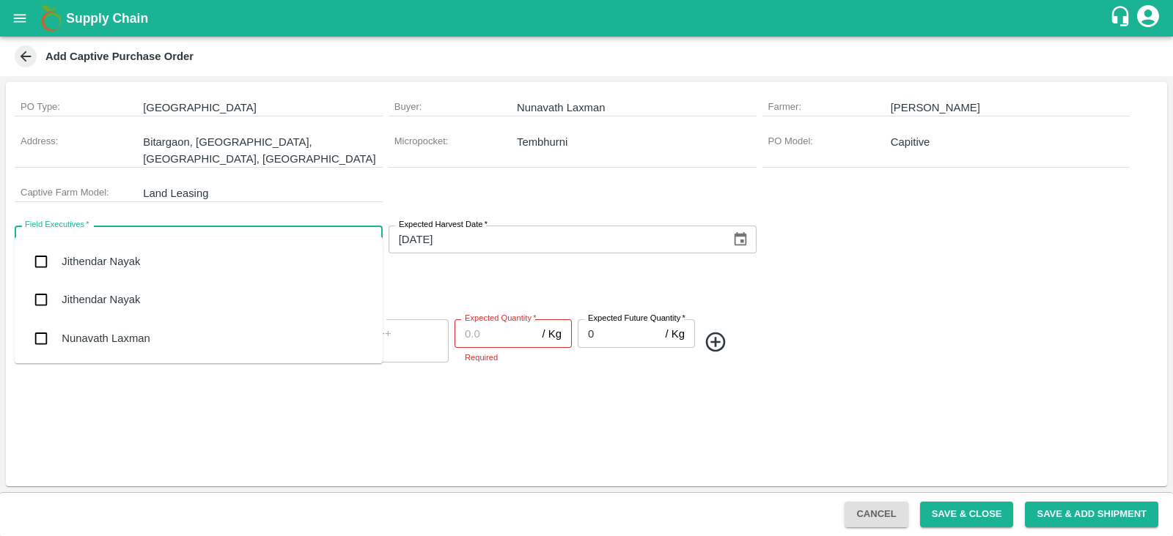
type input "nuna"
click at [116, 336] on div "Nunavath Laxman" at bounding box center [106, 338] width 88 height 16
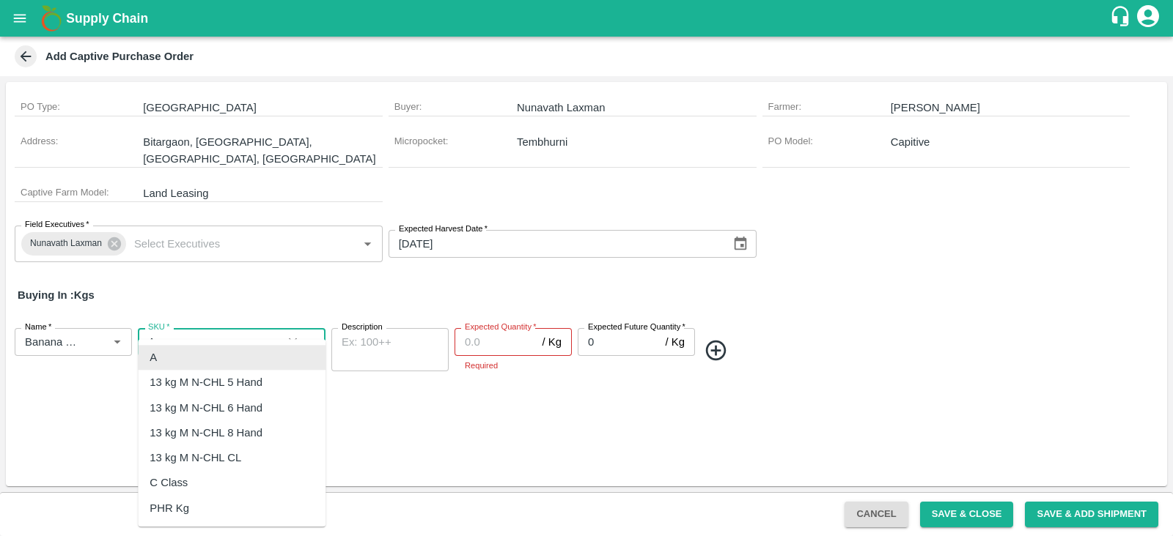
click at [226, 333] on input "SKU   *" at bounding box center [210, 342] width 136 height 19
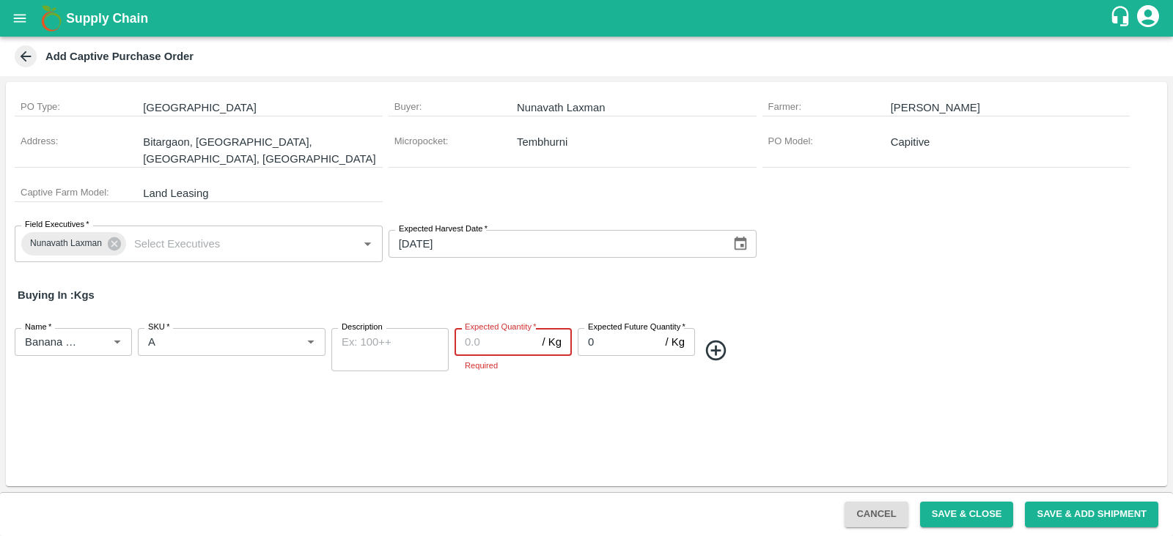
click at [498, 328] on input "Expected Quantity   *" at bounding box center [495, 342] width 82 height 28
type input "3000"
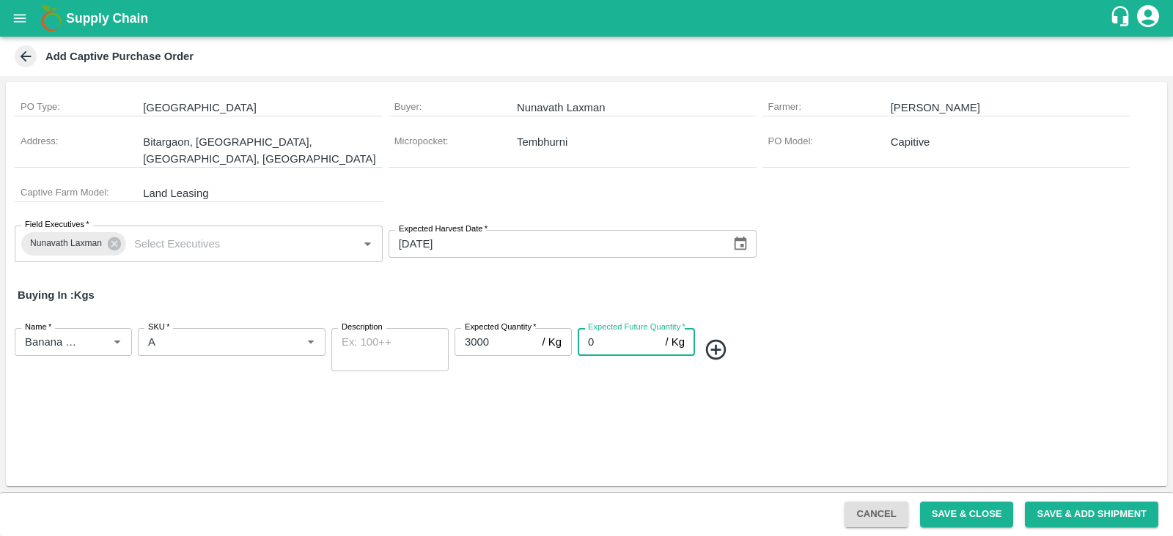
click at [606, 328] on input "0" at bounding box center [618, 342] width 82 height 28
type input "10000"
click at [837, 338] on span at bounding box center [929, 350] width 463 height 24
click at [956, 510] on button "Save & Close" at bounding box center [967, 515] width 94 height 26
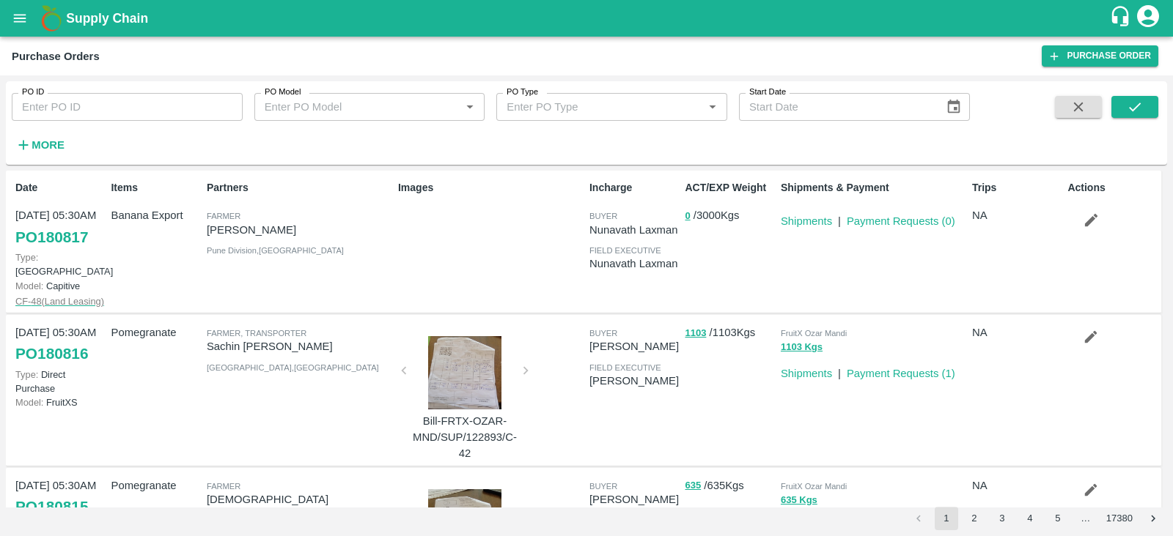
click at [25, 296] on span "CF- 48 ( Land Leasing )" at bounding box center [59, 301] width 89 height 11
click at [7, 19] on button "open drawer" at bounding box center [20, 18] width 34 height 34
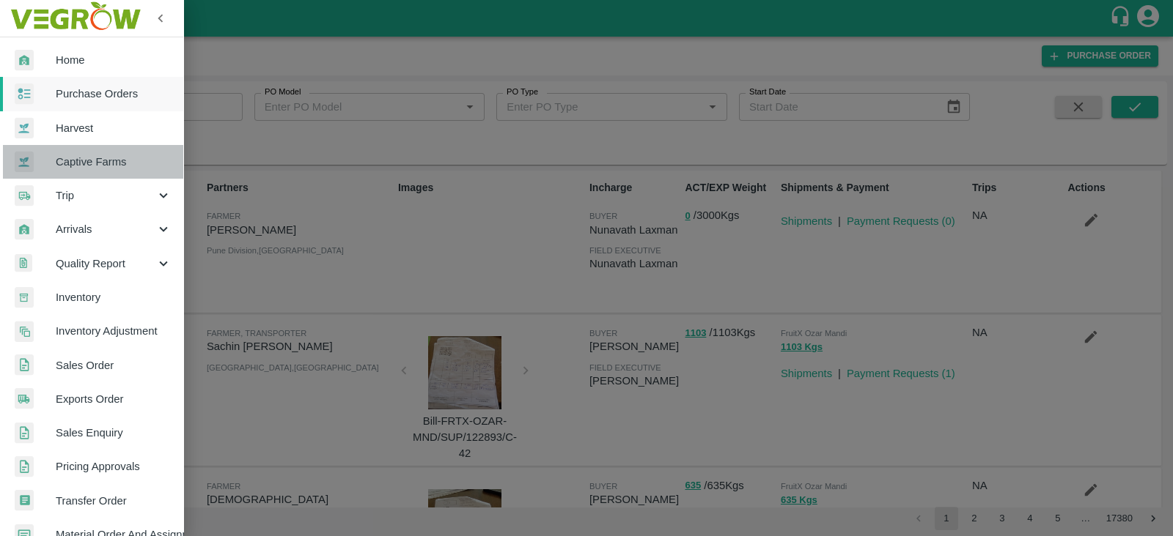
click at [103, 150] on link "Captive Farms" at bounding box center [91, 162] width 183 height 34
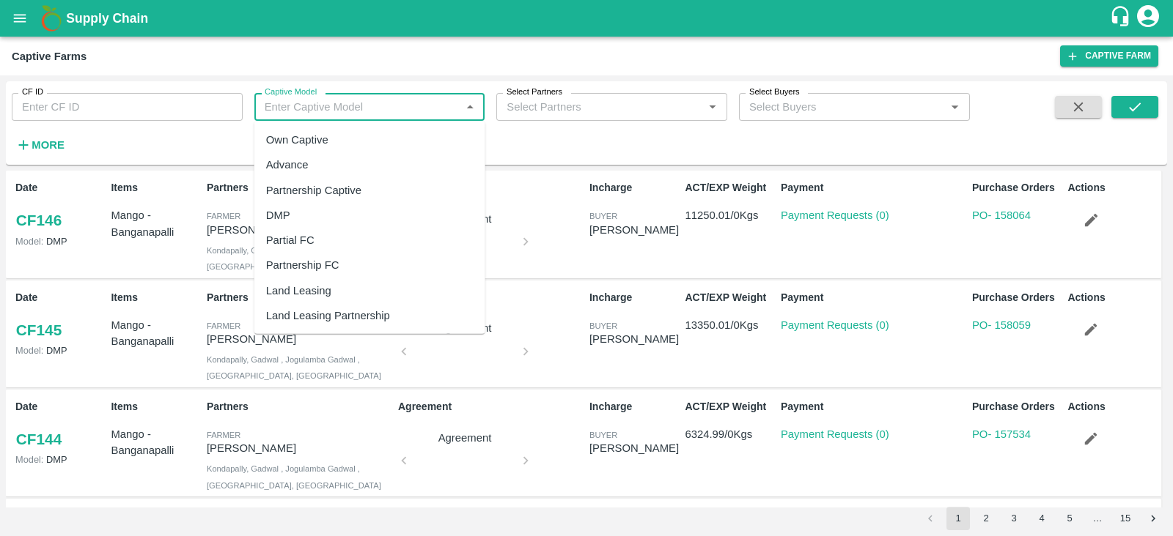
click at [377, 101] on input "Captive Model" at bounding box center [358, 106] width 198 height 19
click at [322, 287] on div "Land Leasing" at bounding box center [298, 291] width 65 height 16
type input "Land Leasing"
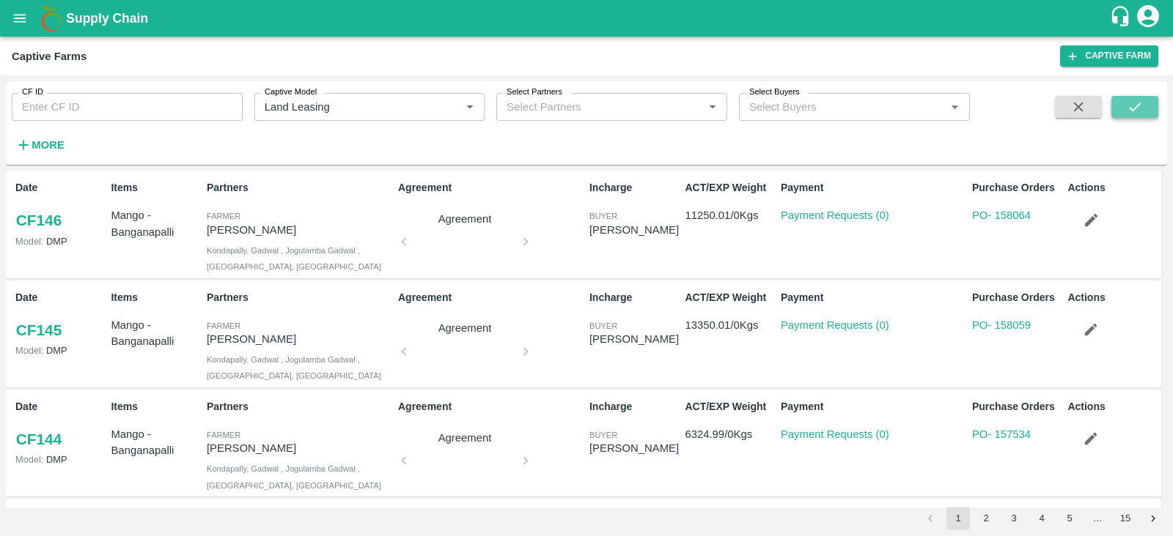
click at [1133, 99] on icon "submit" at bounding box center [1134, 107] width 16 height 16
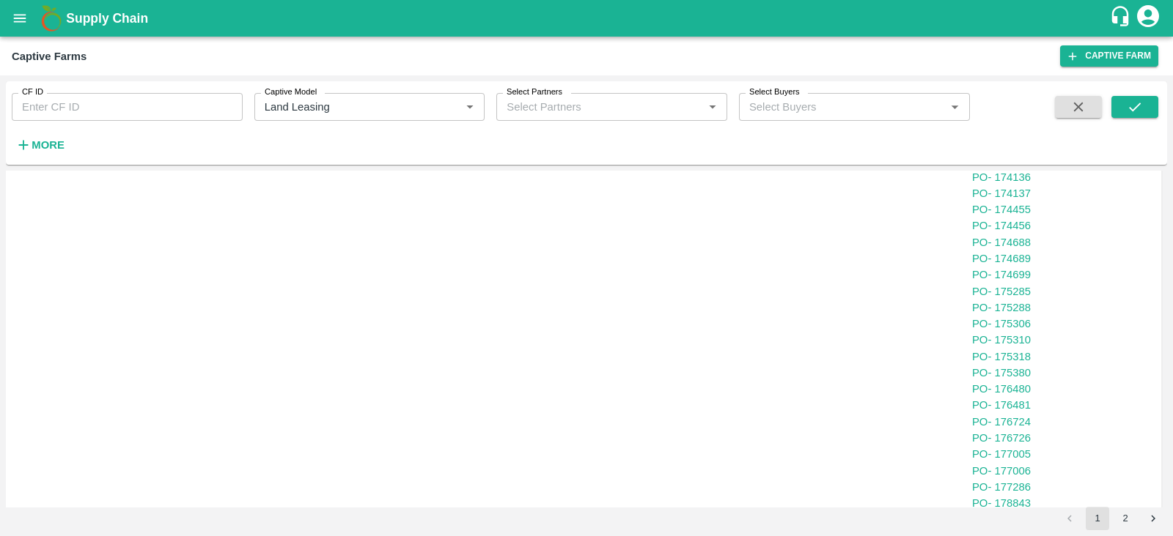
scroll to position [1489, 0]
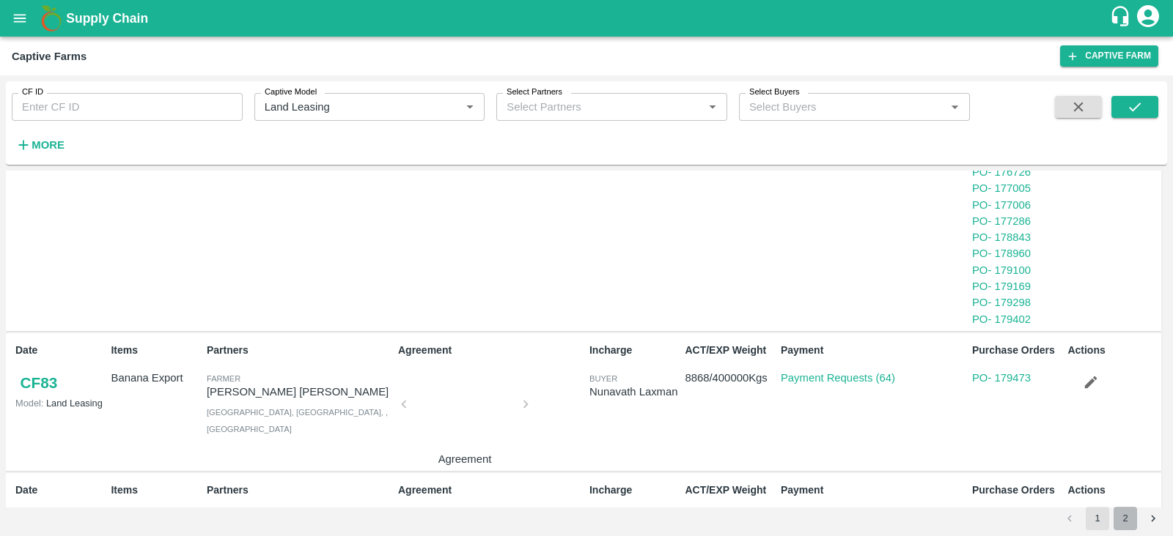
click at [1124, 520] on button "2" at bounding box center [1124, 518] width 23 height 23
